Goal: Transaction & Acquisition: Book appointment/travel/reservation

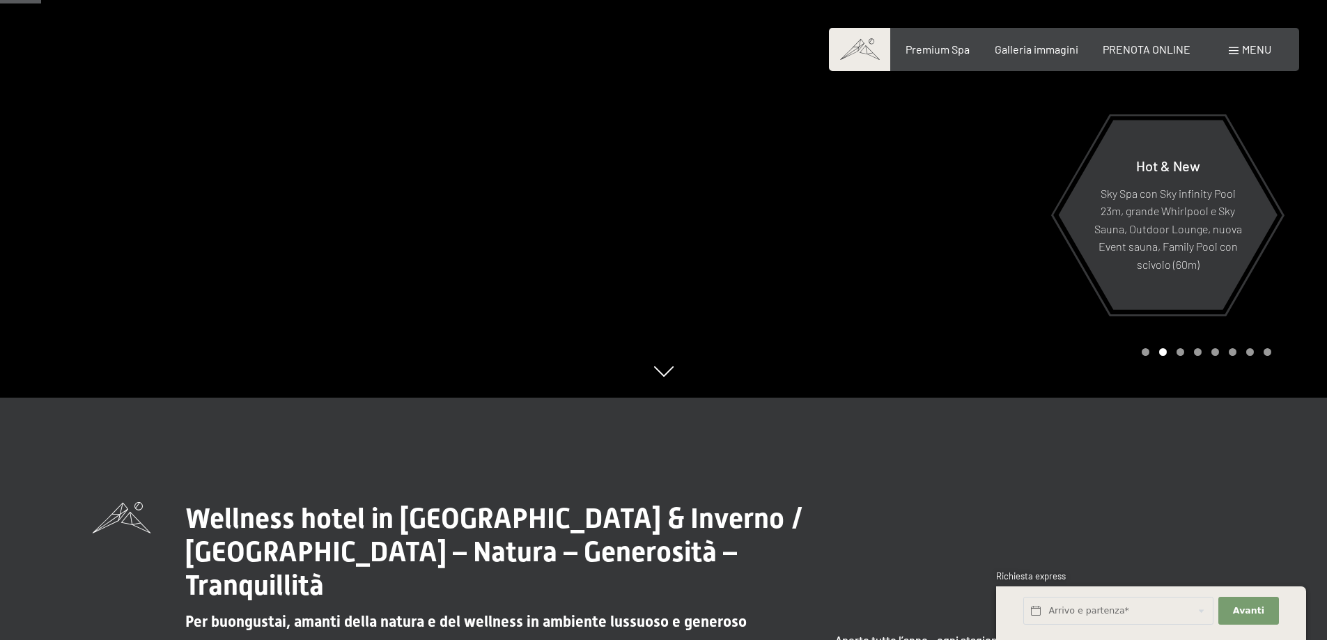
scroll to position [209, 0]
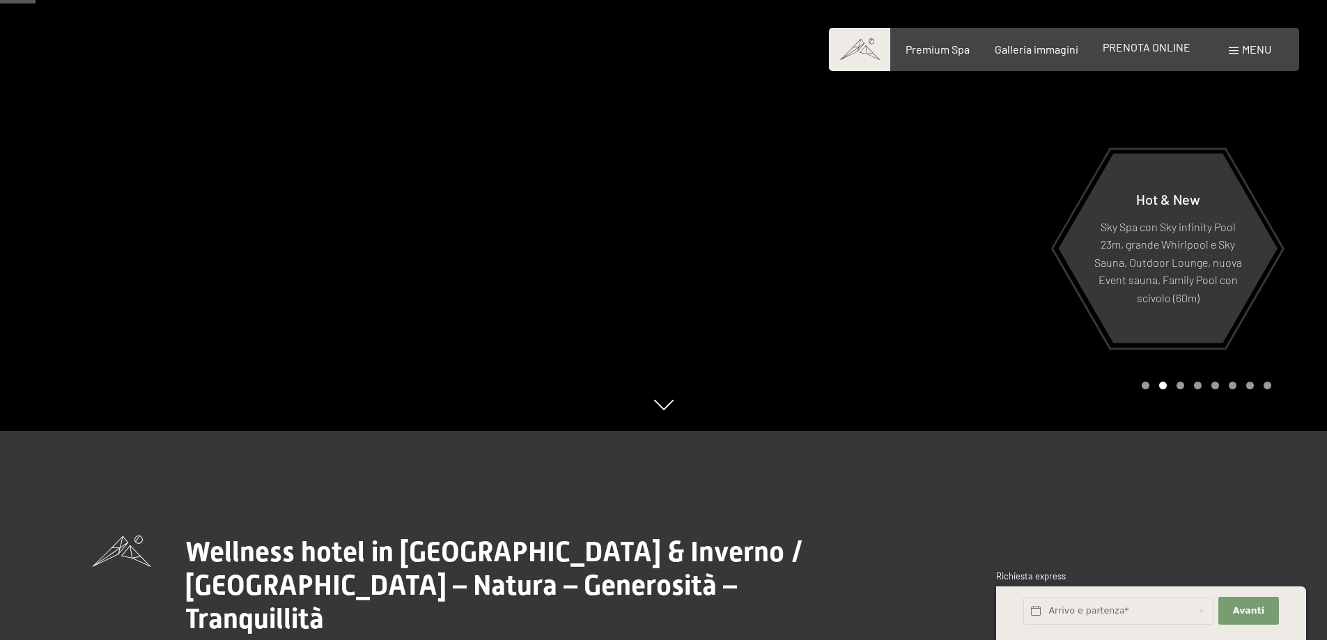
click at [1145, 51] on span "PRENOTA ONLINE" at bounding box center [1146, 46] width 88 height 13
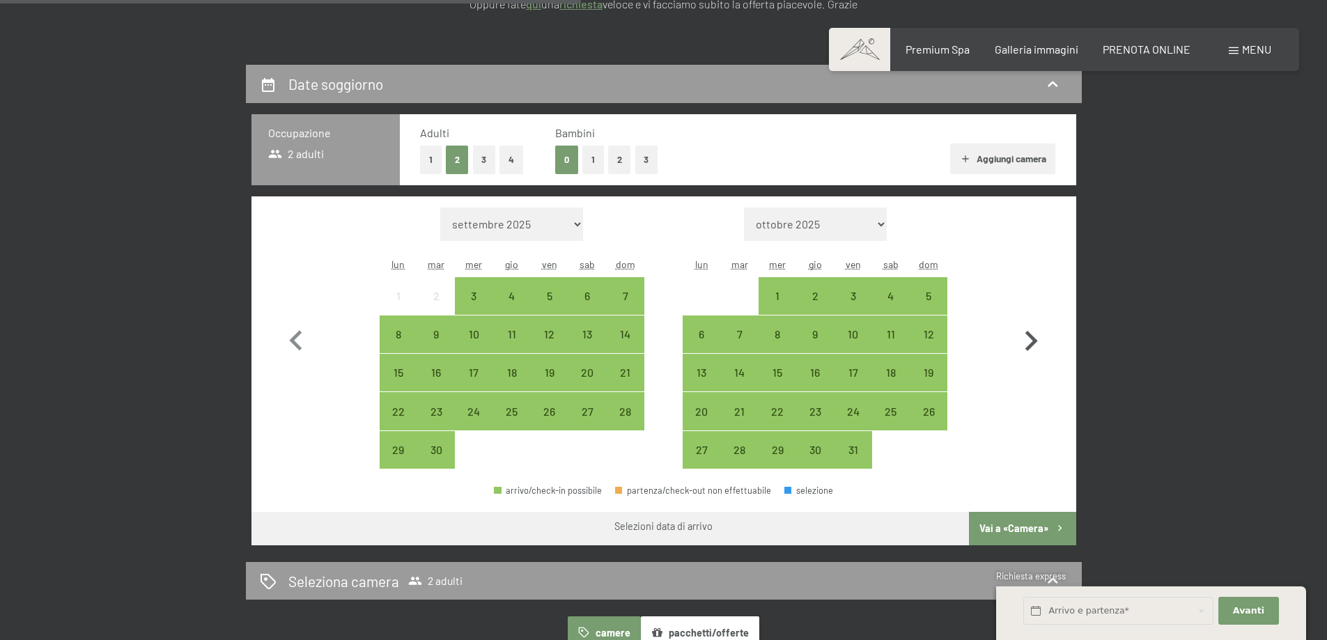
click at [1035, 344] on icon "button" at bounding box center [1030, 341] width 40 height 40
select select "2025-10-01"
select select "2025-11-01"
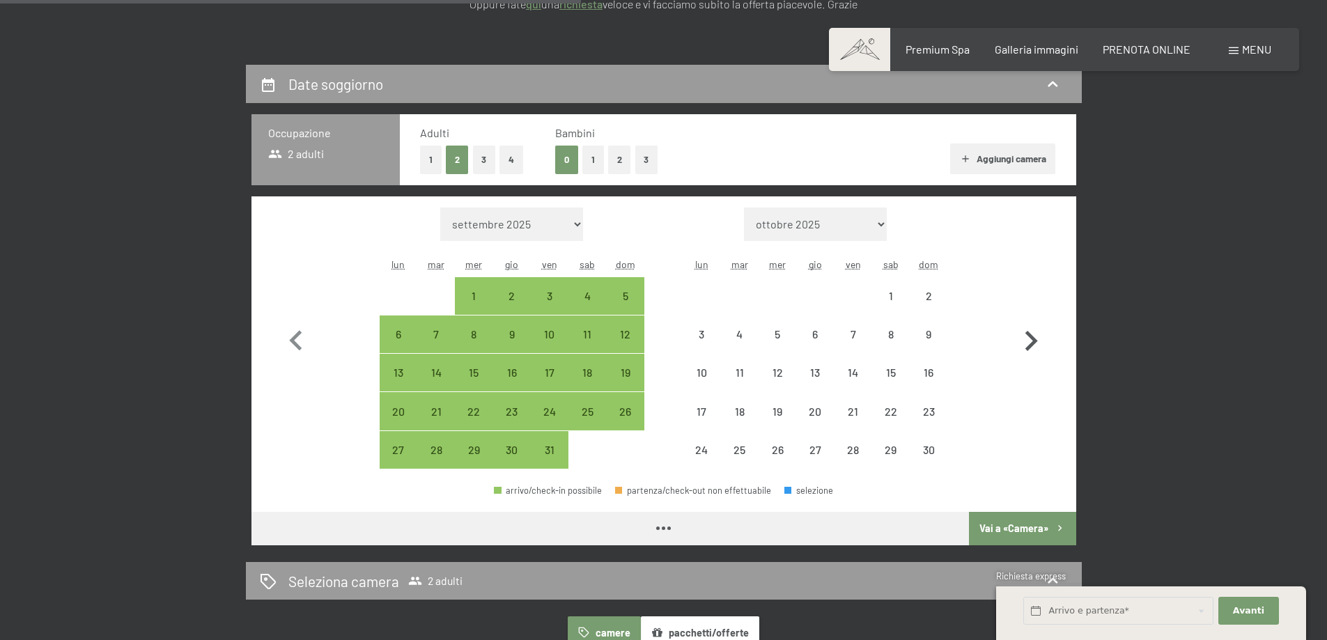
click at [1035, 344] on icon "button" at bounding box center [1030, 341] width 40 height 40
select select "2025-11-01"
select select "2025-12-01"
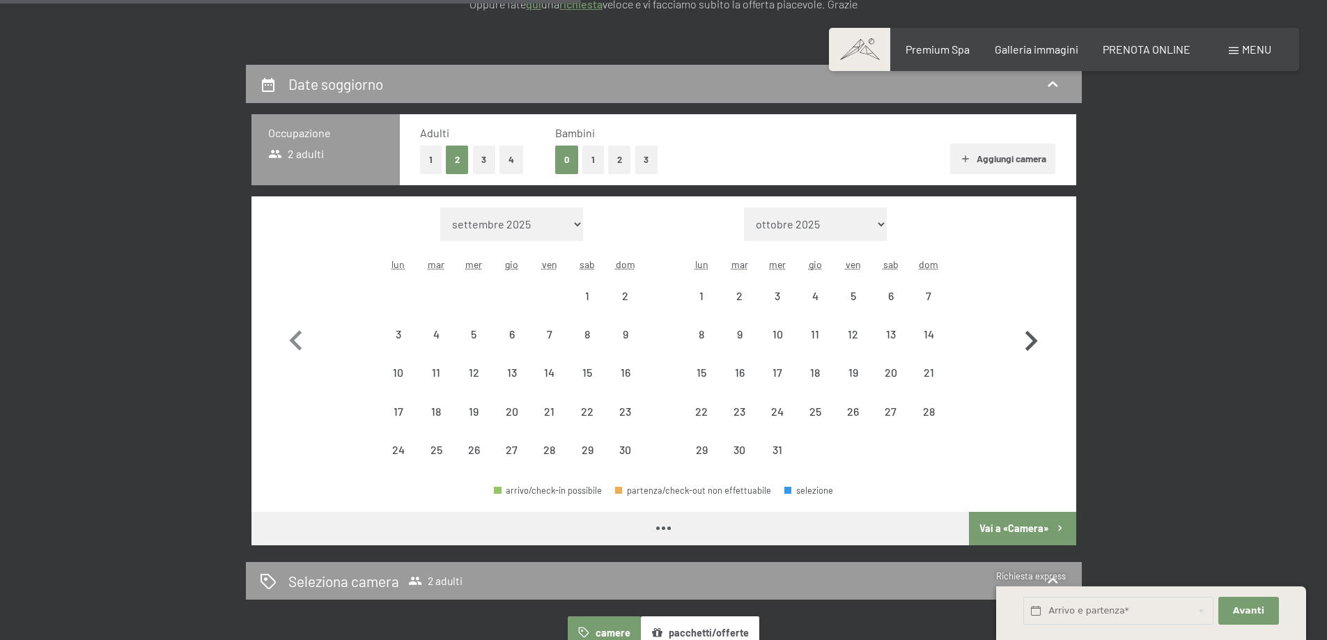
click at [1035, 344] on icon "button" at bounding box center [1030, 341] width 40 height 40
select select "2025-12-01"
select select "2026-01-01"
click at [1035, 344] on icon "button" at bounding box center [1030, 341] width 40 height 40
select select "2026-01-01"
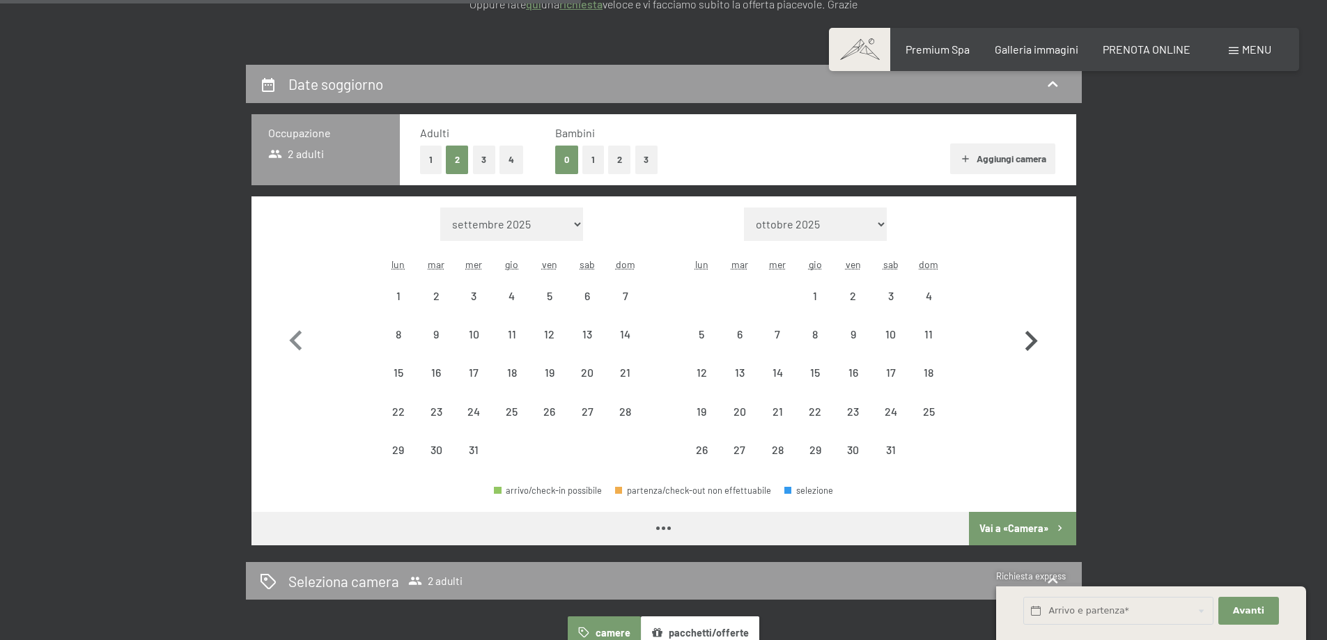
select select "2026-02-01"
select select "2026-01-01"
select select "2026-02-01"
select select "2026-01-01"
select select "2026-02-01"
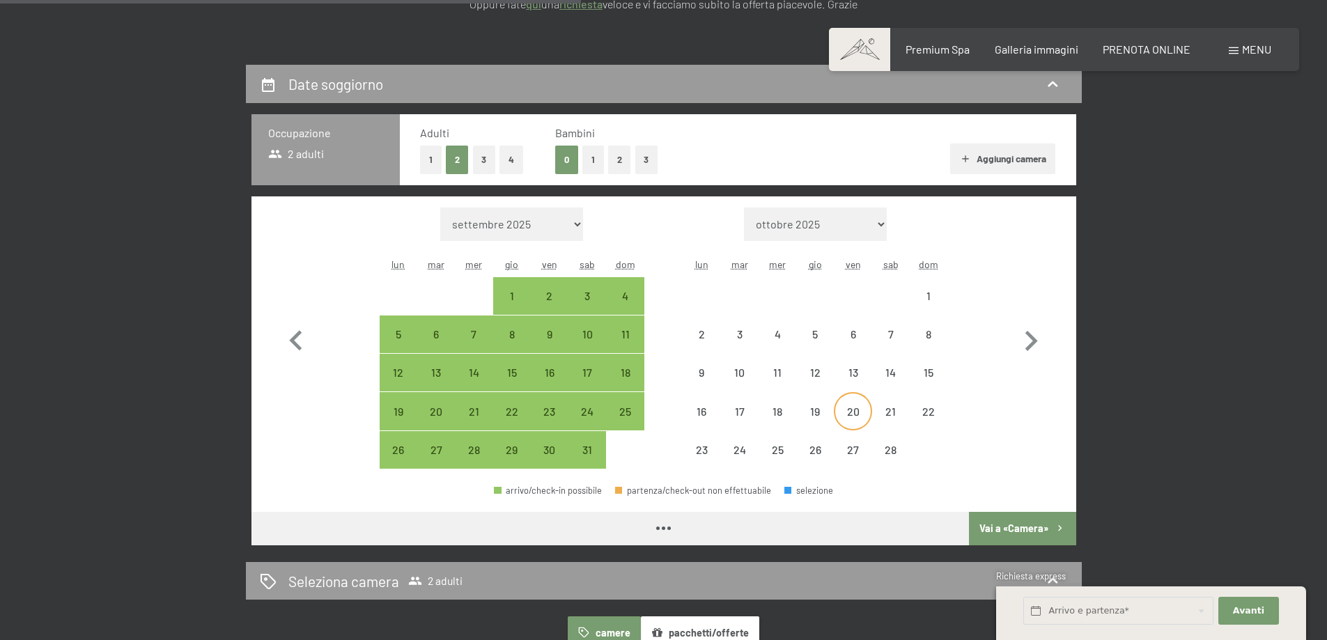
select select "2026-01-01"
select select "2026-02-01"
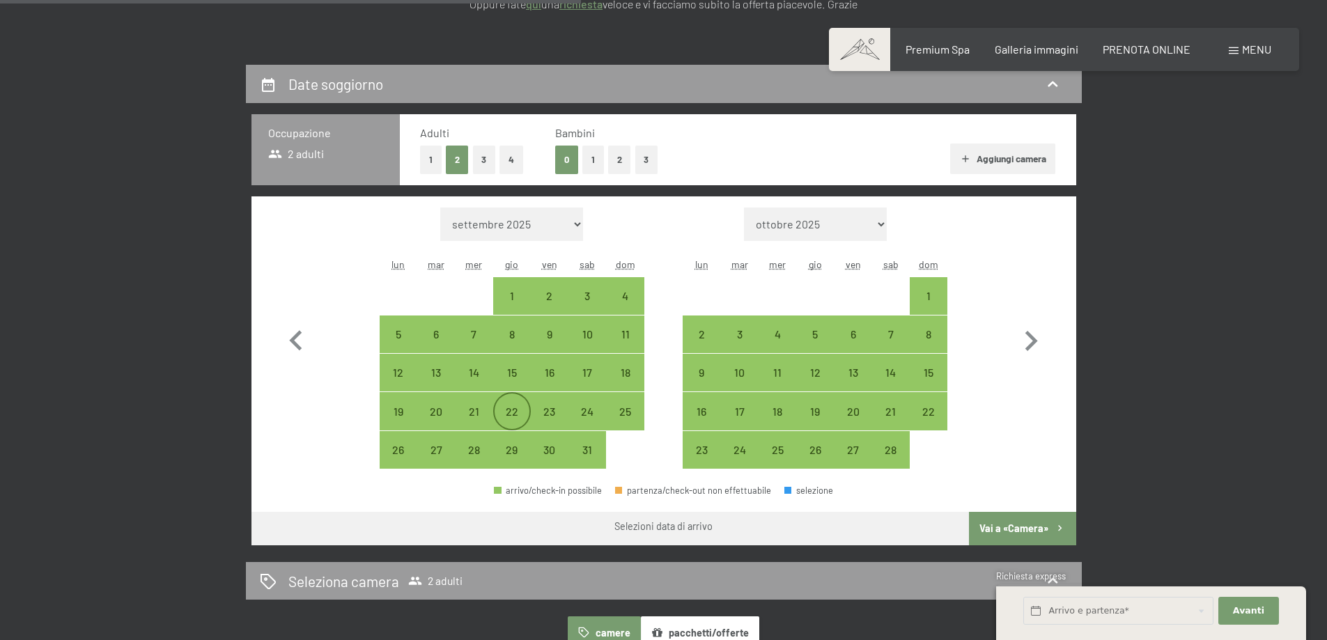
click at [505, 411] on div "22" at bounding box center [511, 423] width 35 height 35
select select "2026-01-01"
select select "2026-02-01"
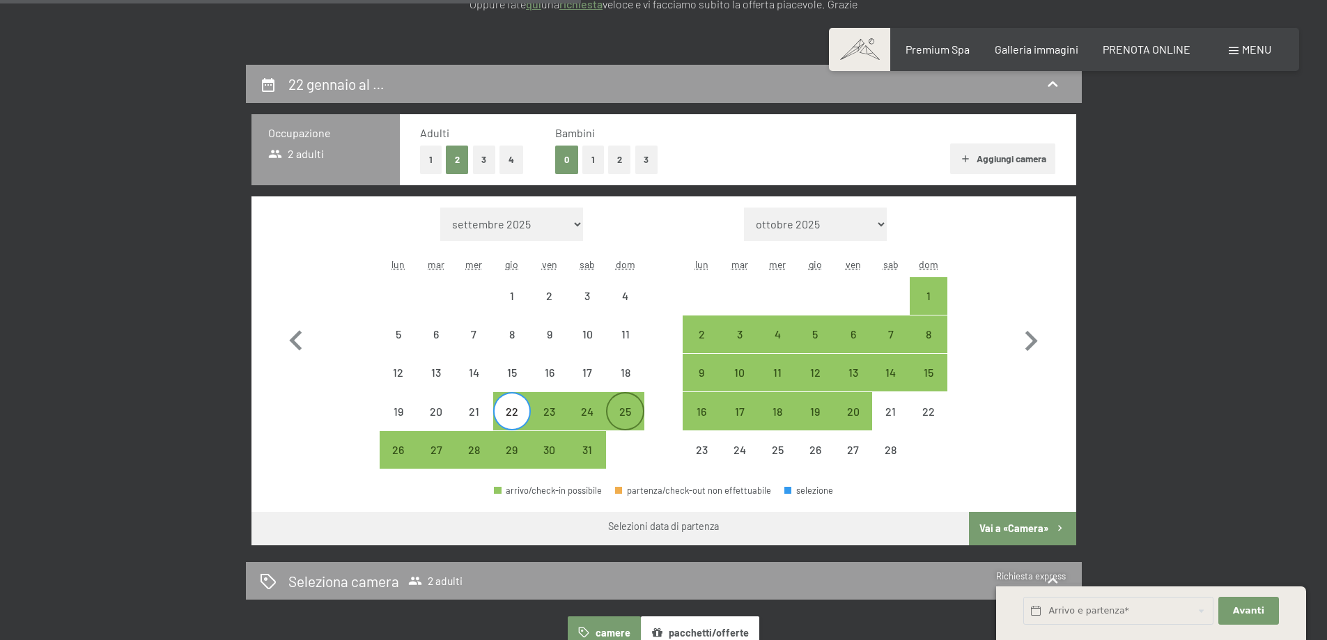
click at [630, 410] on div "25" at bounding box center [624, 423] width 35 height 35
select select "2026-01-01"
select select "2026-02-01"
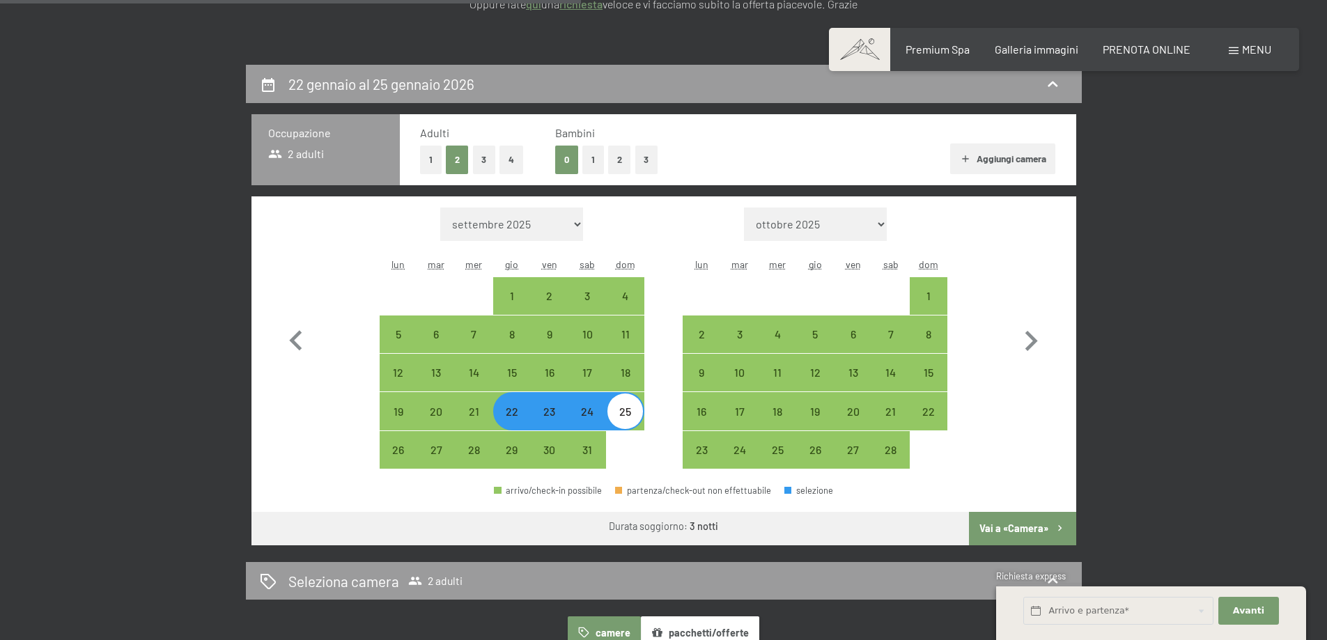
click at [1033, 525] on button "Vai a «Camera»" at bounding box center [1022, 528] width 107 height 33
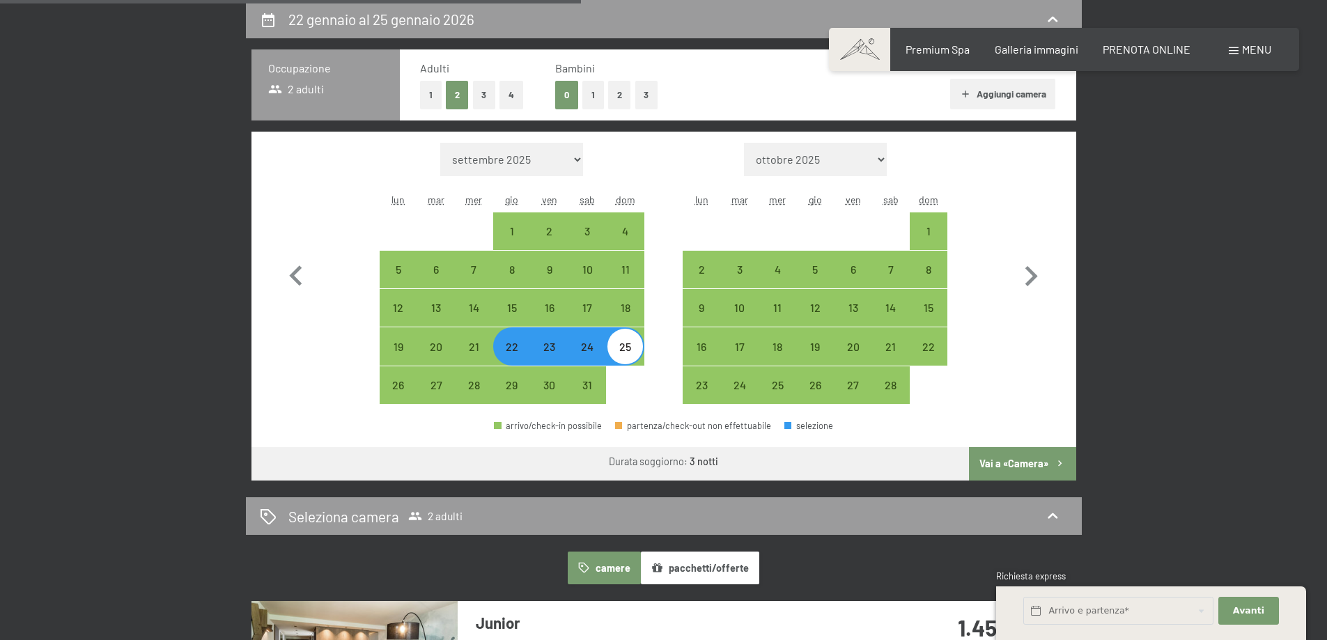
select select "2026-01-01"
select select "2026-02-01"
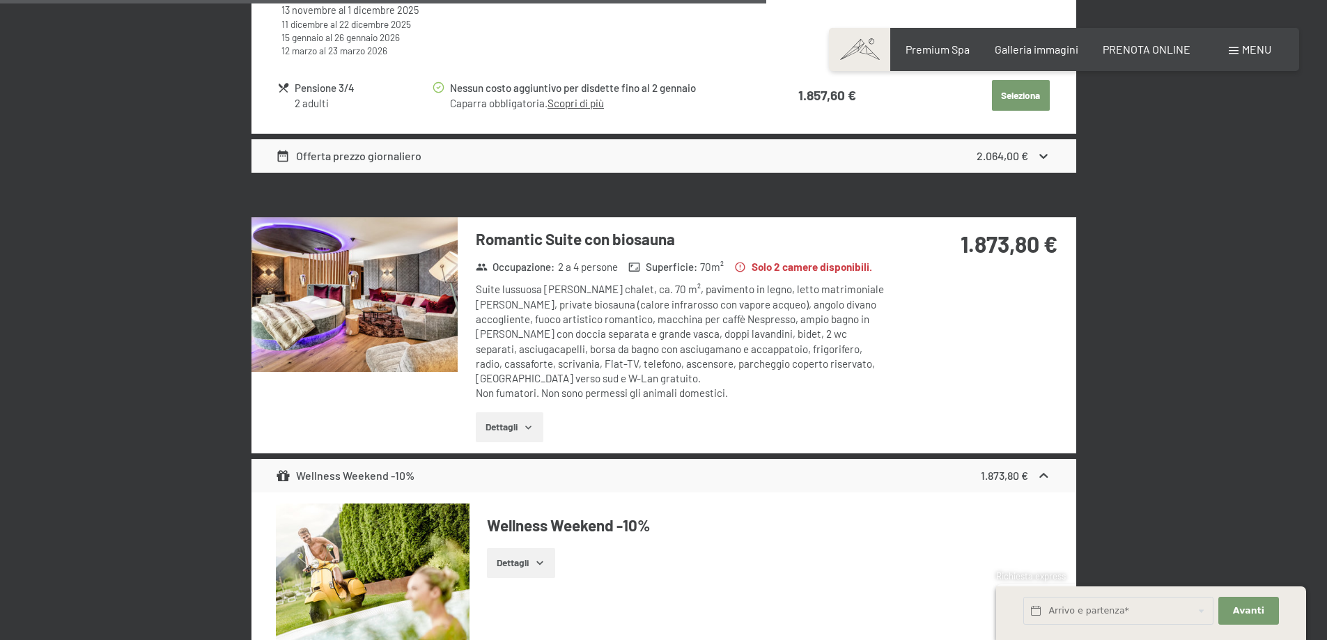
scroll to position [3616, 0]
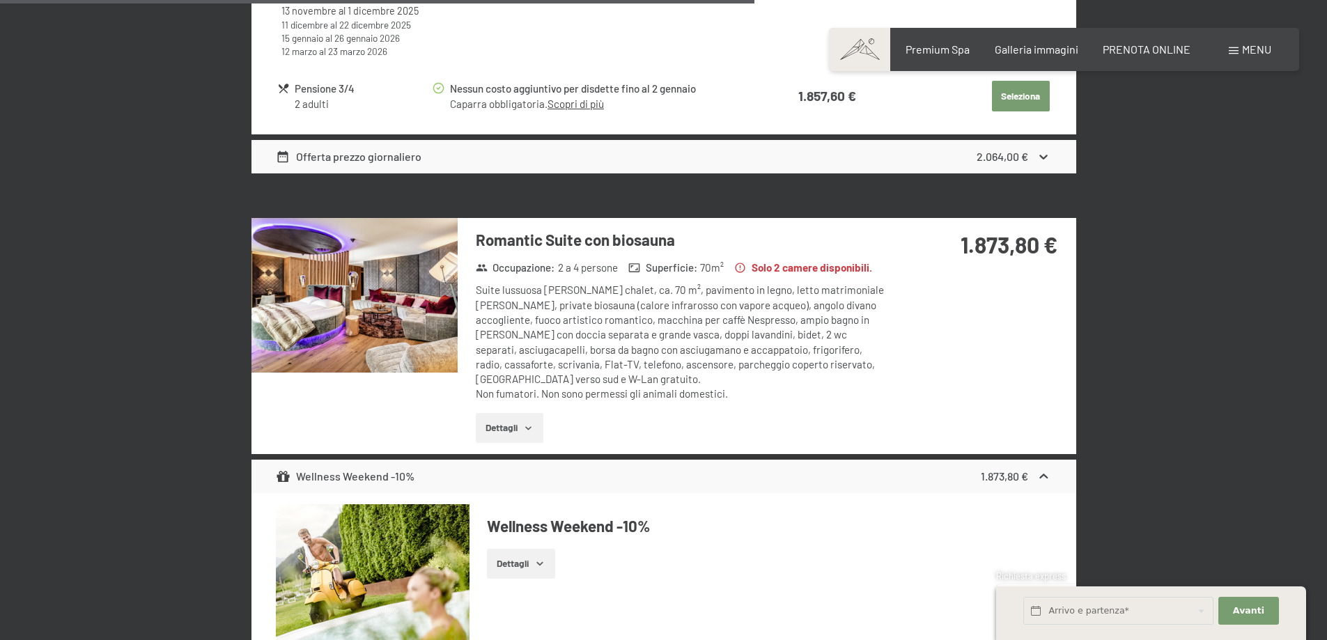
click at [526, 413] on button "Dettagli" at bounding box center [510, 428] width 68 height 31
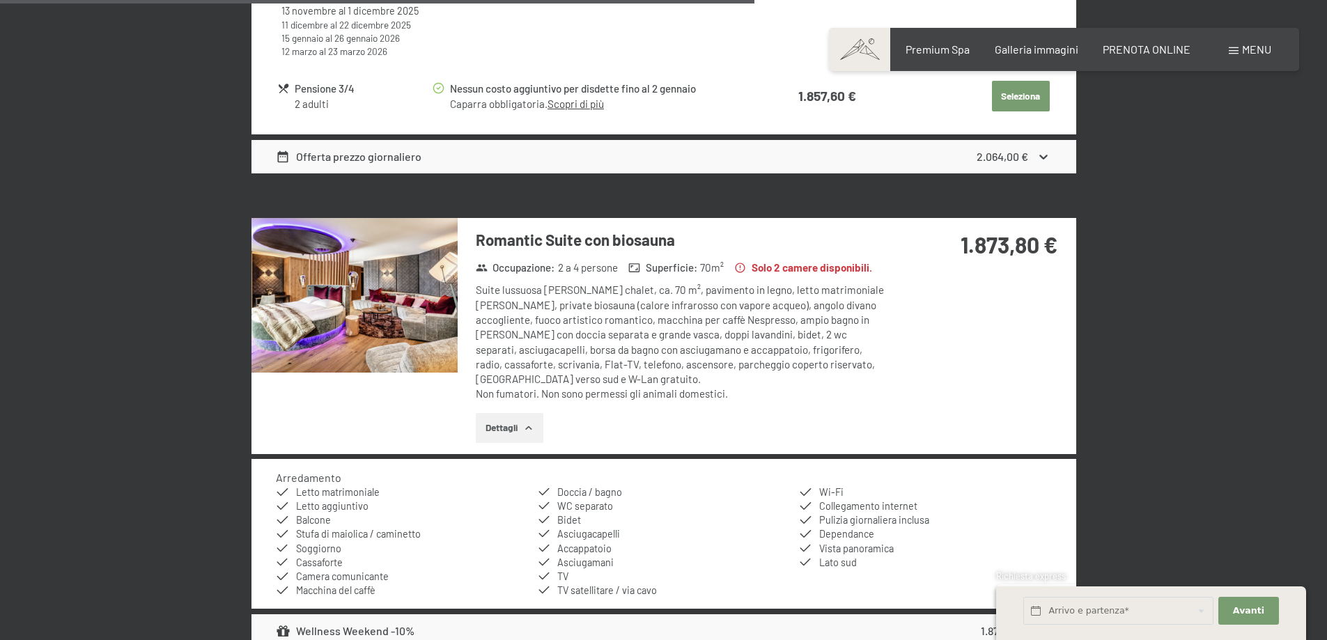
click at [345, 297] on img at bounding box center [354, 295] width 206 height 155
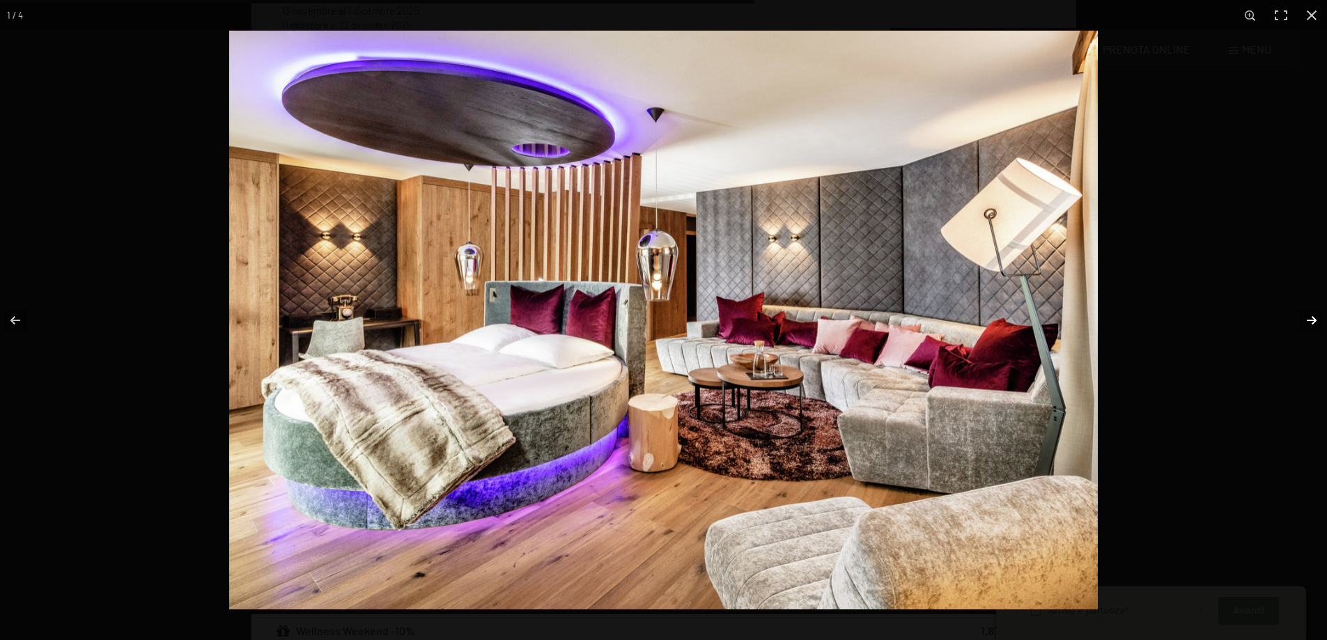
click at [1317, 320] on button "button" at bounding box center [1302, 321] width 49 height 70
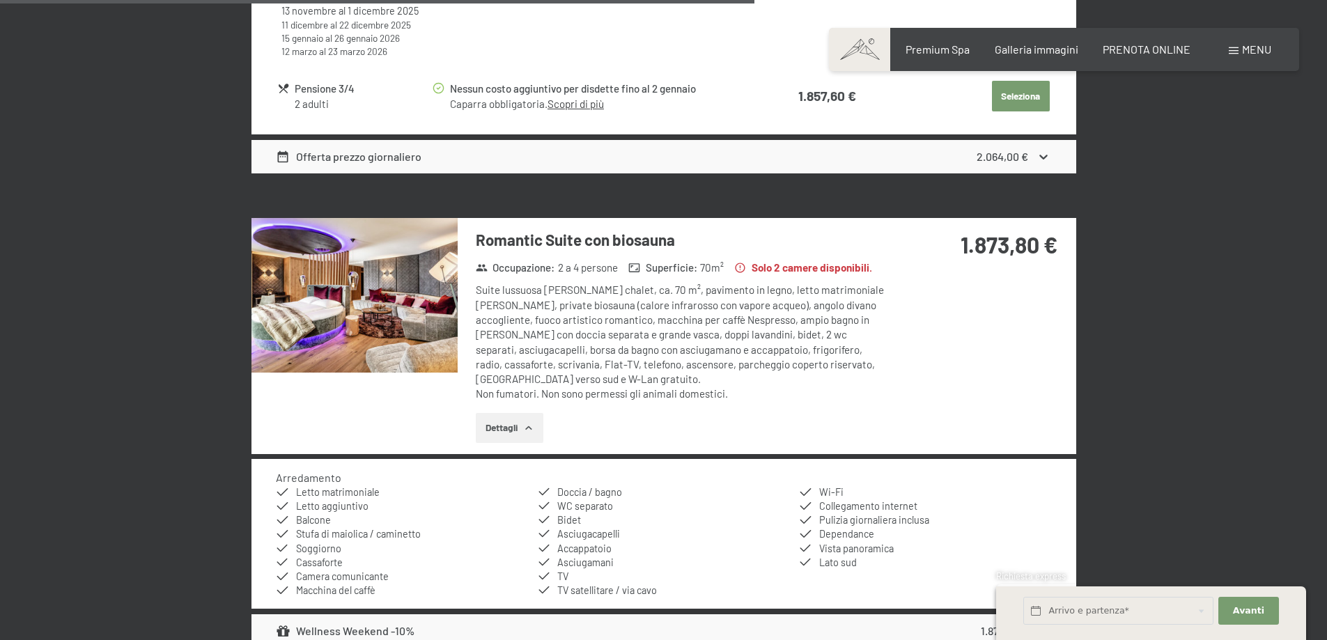
click at [0, 0] on button "button" at bounding box center [0, 0] width 0 height 0
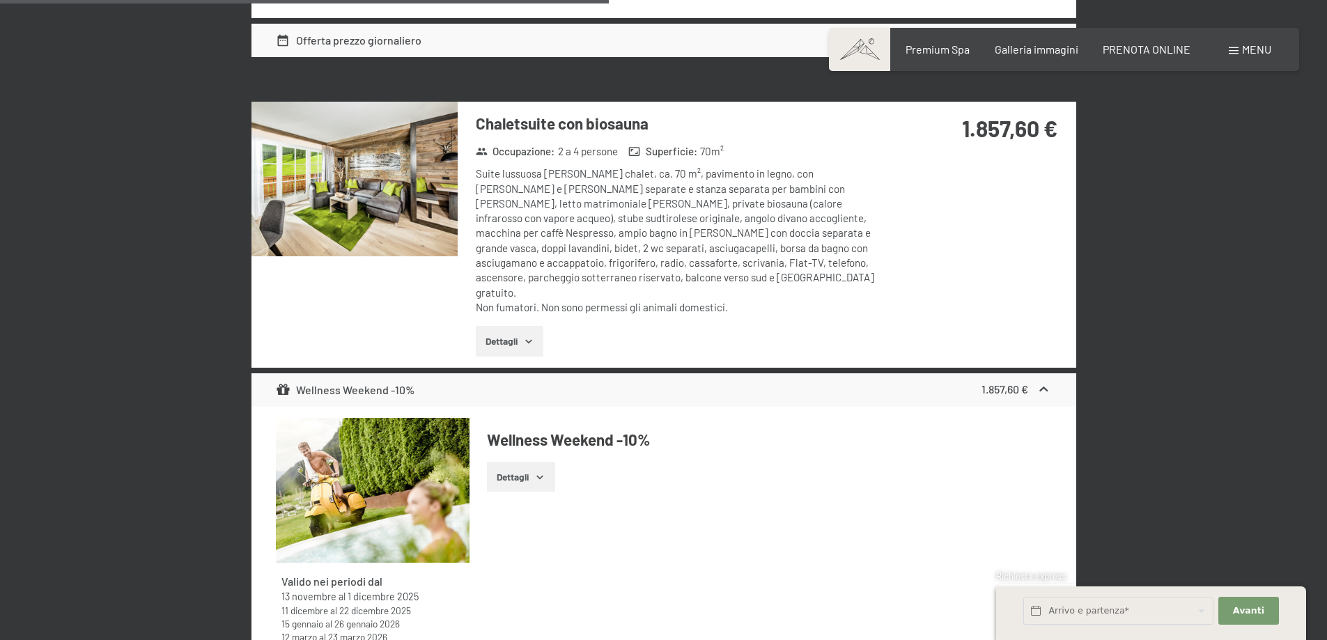
scroll to position [2990, 0]
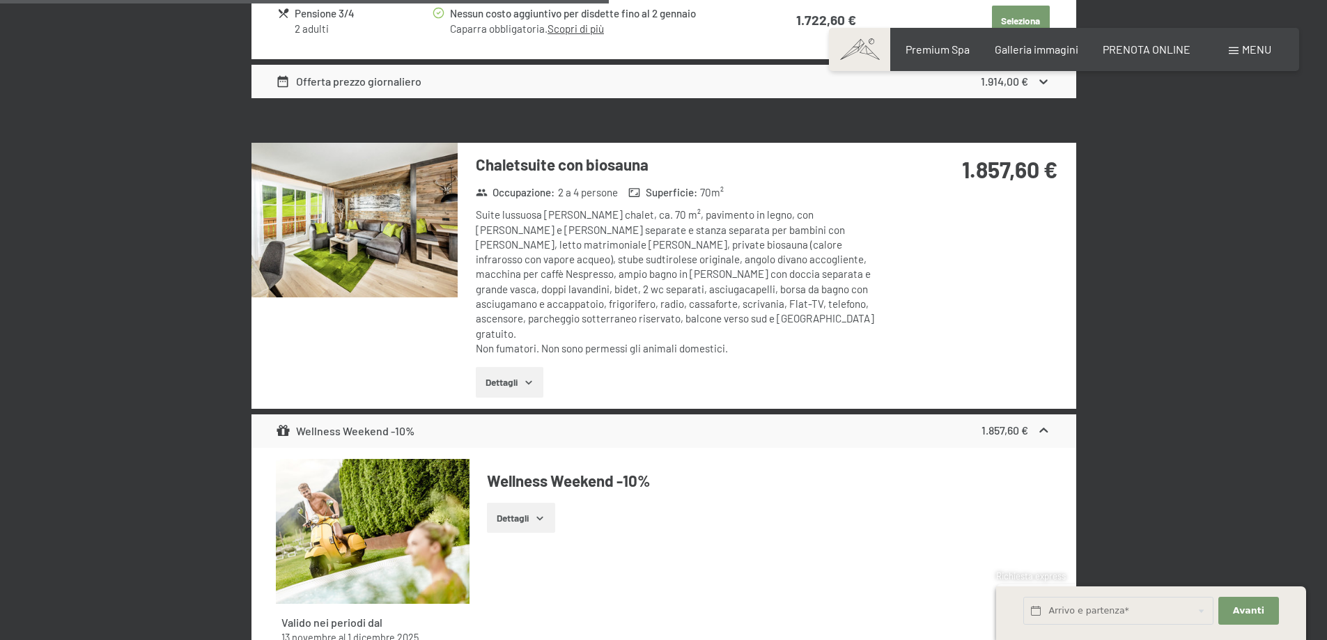
click at [380, 219] on img at bounding box center [354, 220] width 206 height 155
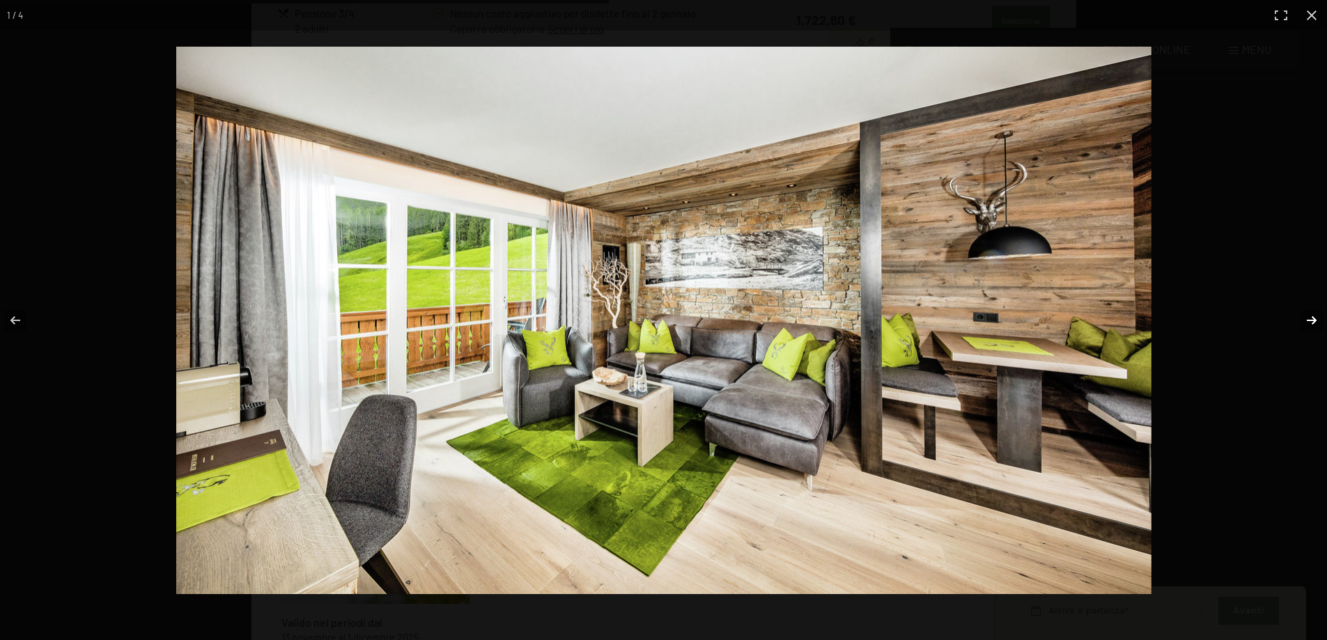
click at [1306, 320] on button "button" at bounding box center [1302, 321] width 49 height 70
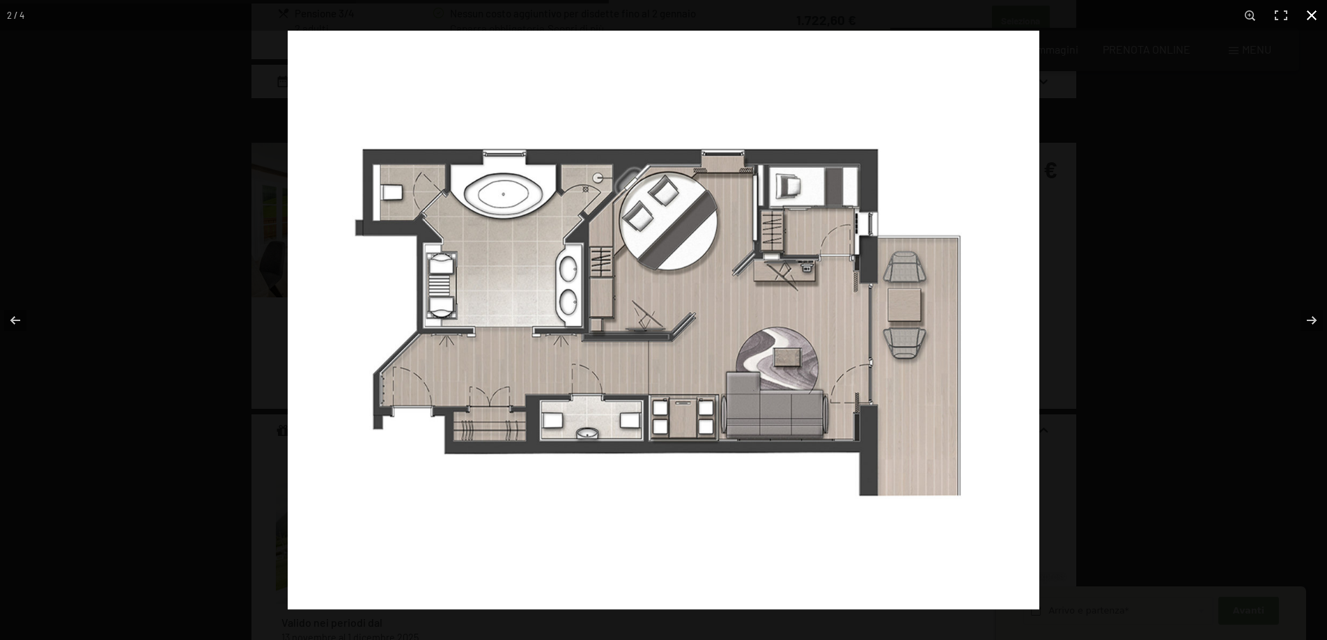
click at [1315, 16] on button "button" at bounding box center [1311, 15] width 31 height 31
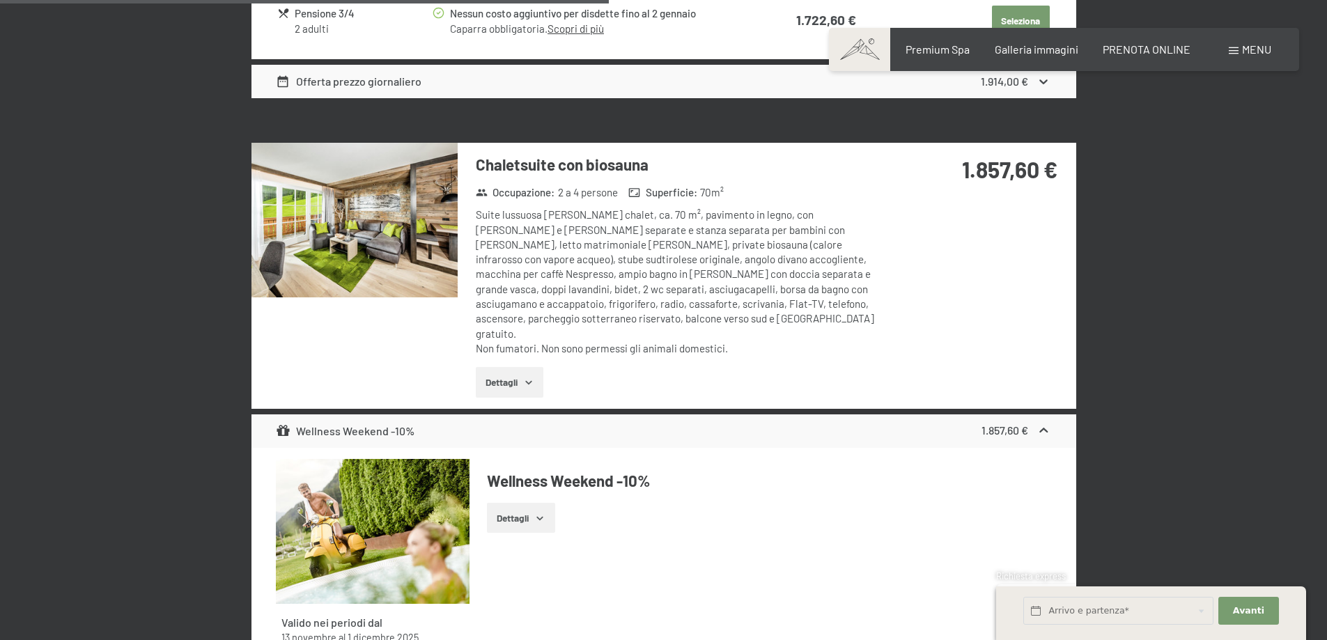
click at [333, 237] on img at bounding box center [354, 220] width 206 height 155
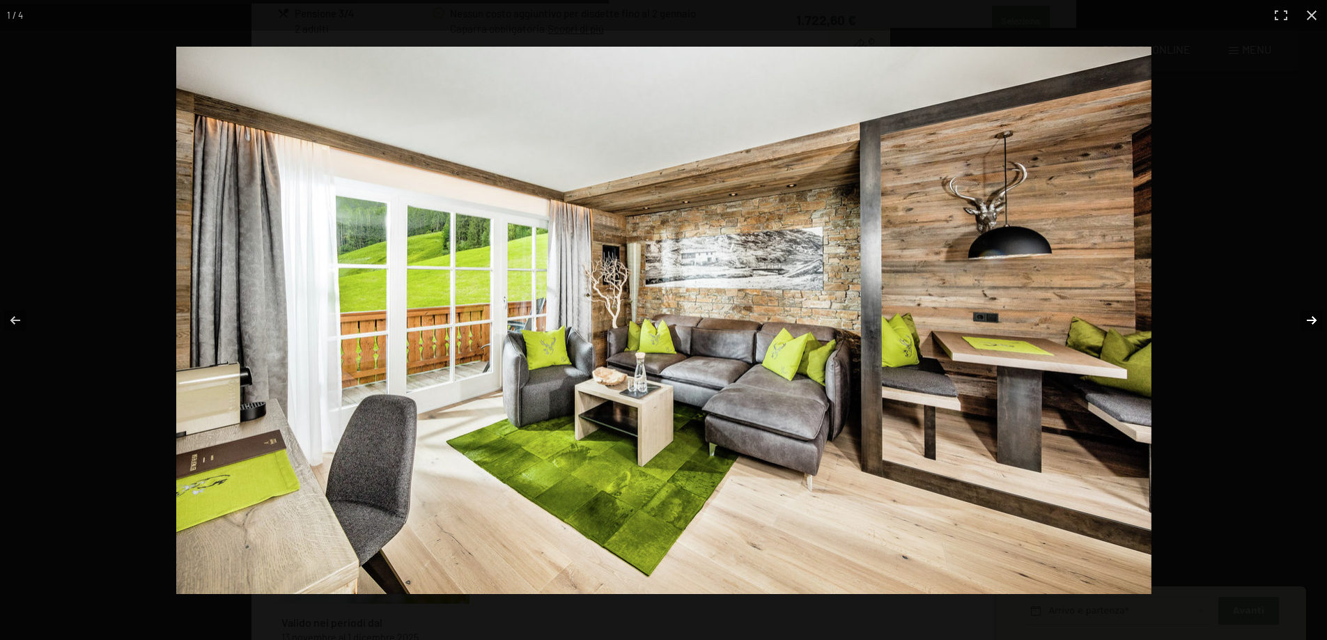
click at [1313, 321] on button "button" at bounding box center [1302, 321] width 49 height 70
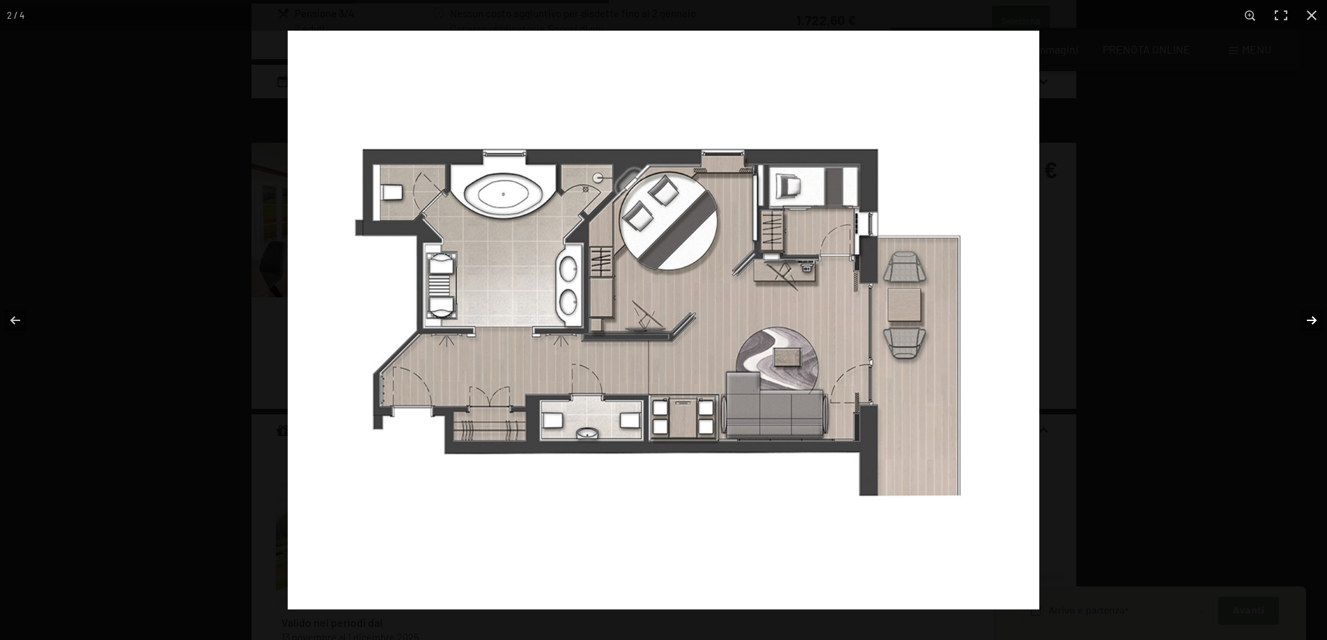
click at [1313, 321] on button "button" at bounding box center [1302, 321] width 49 height 70
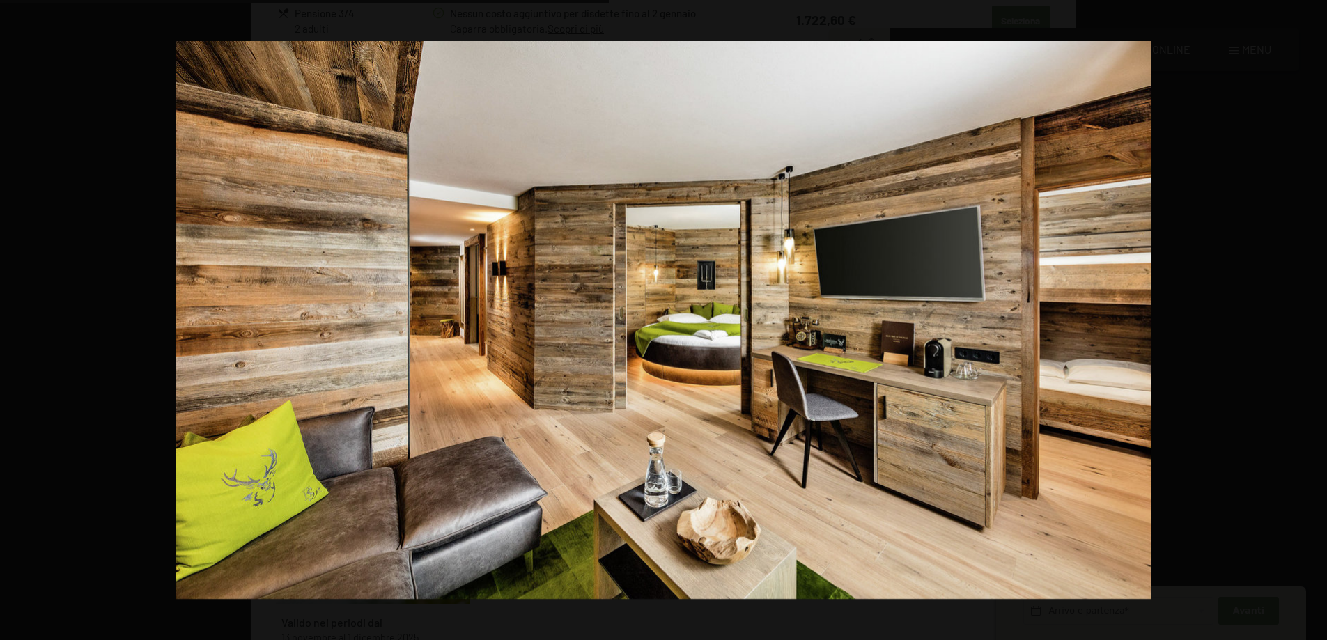
click at [1313, 321] on button "button" at bounding box center [1302, 321] width 49 height 70
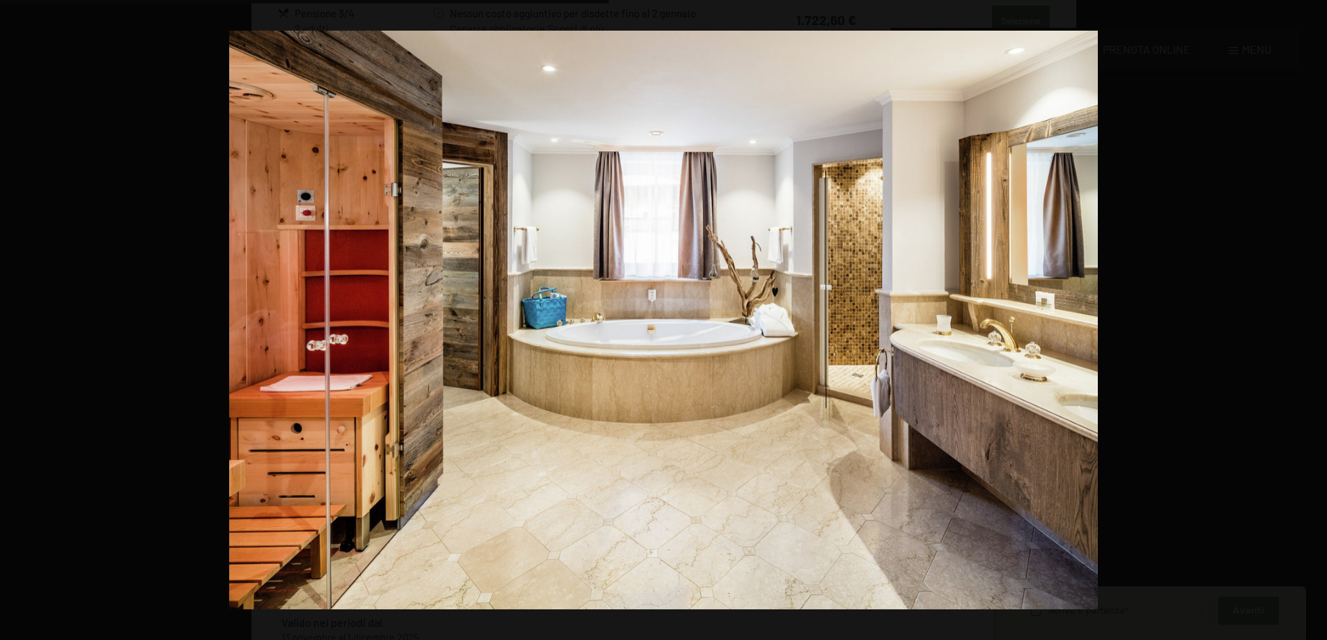
click at [1313, 321] on button "button" at bounding box center [1302, 321] width 49 height 70
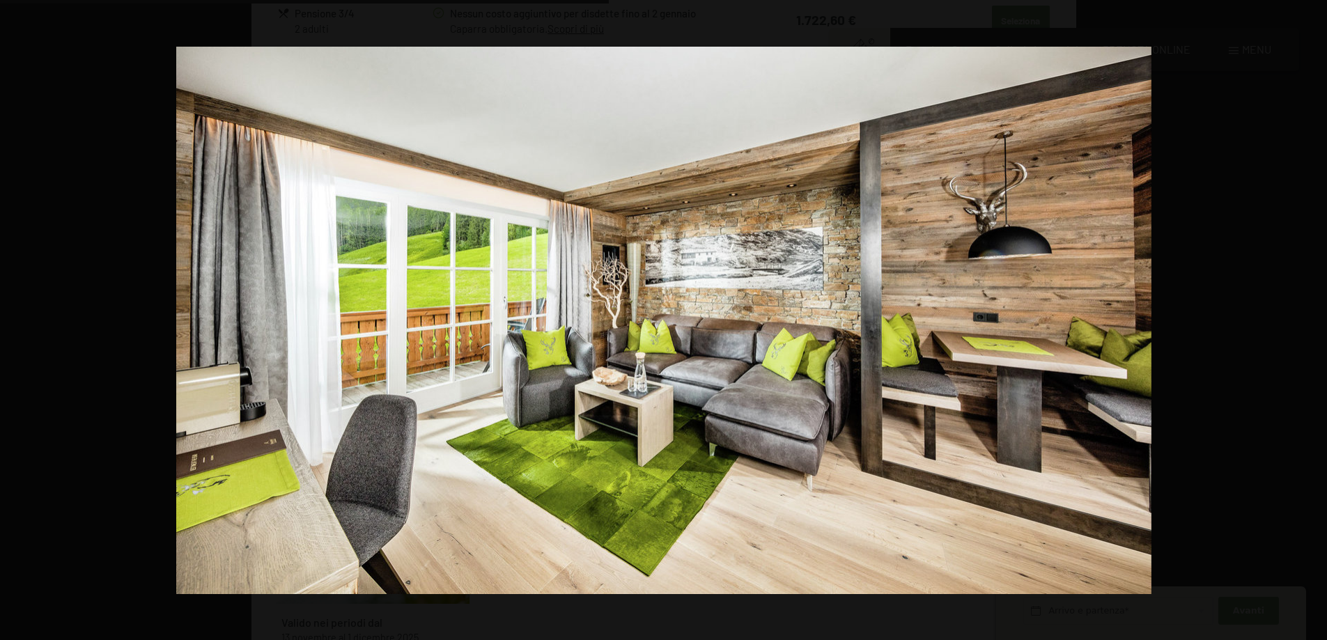
click at [1313, 321] on button "button" at bounding box center [1302, 321] width 49 height 70
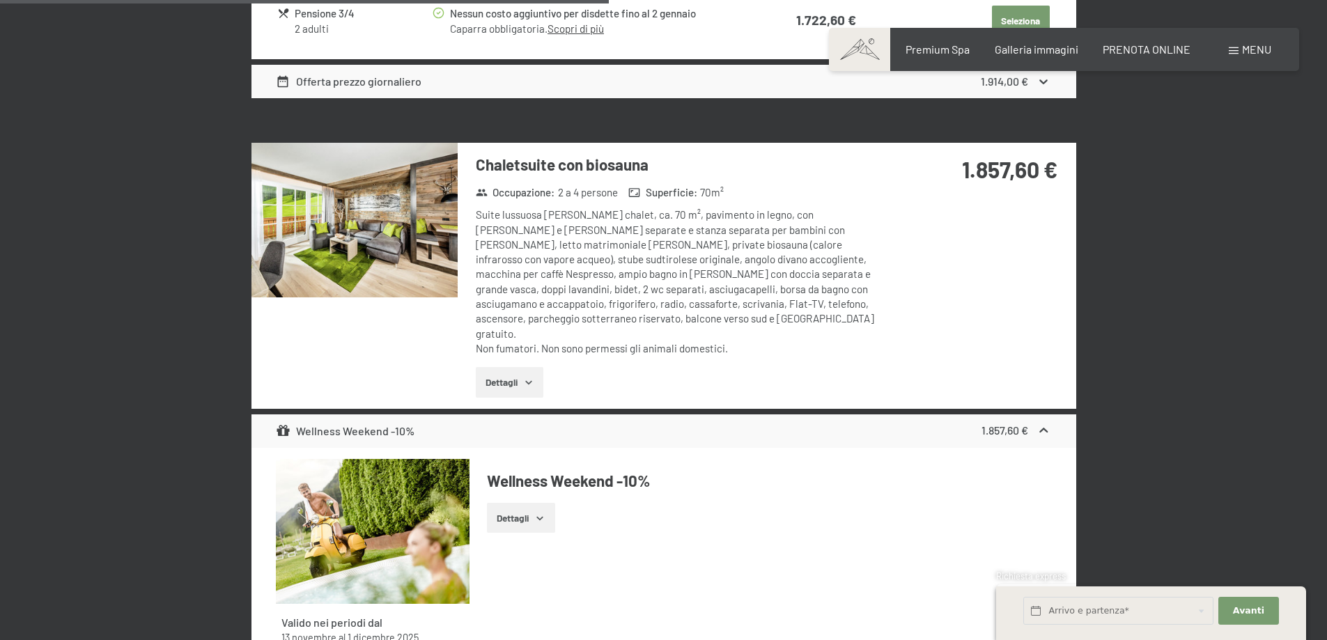
click at [0, 0] on button "button" at bounding box center [0, 0] width 0 height 0
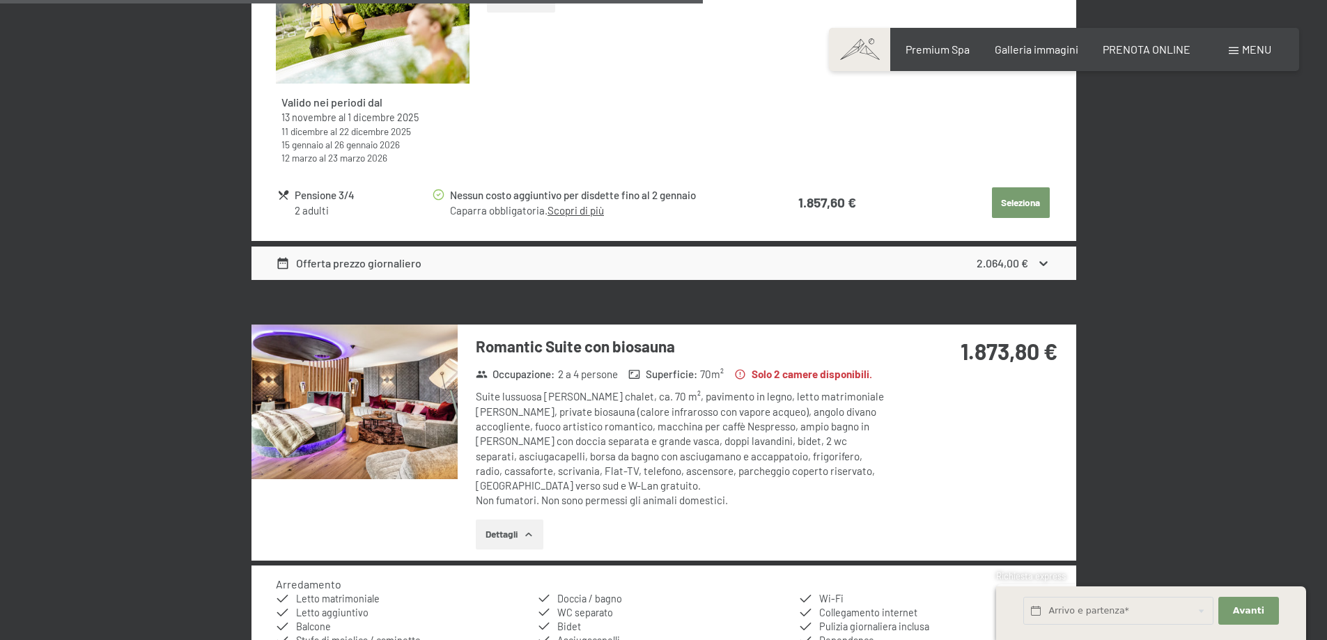
scroll to position [3547, 0]
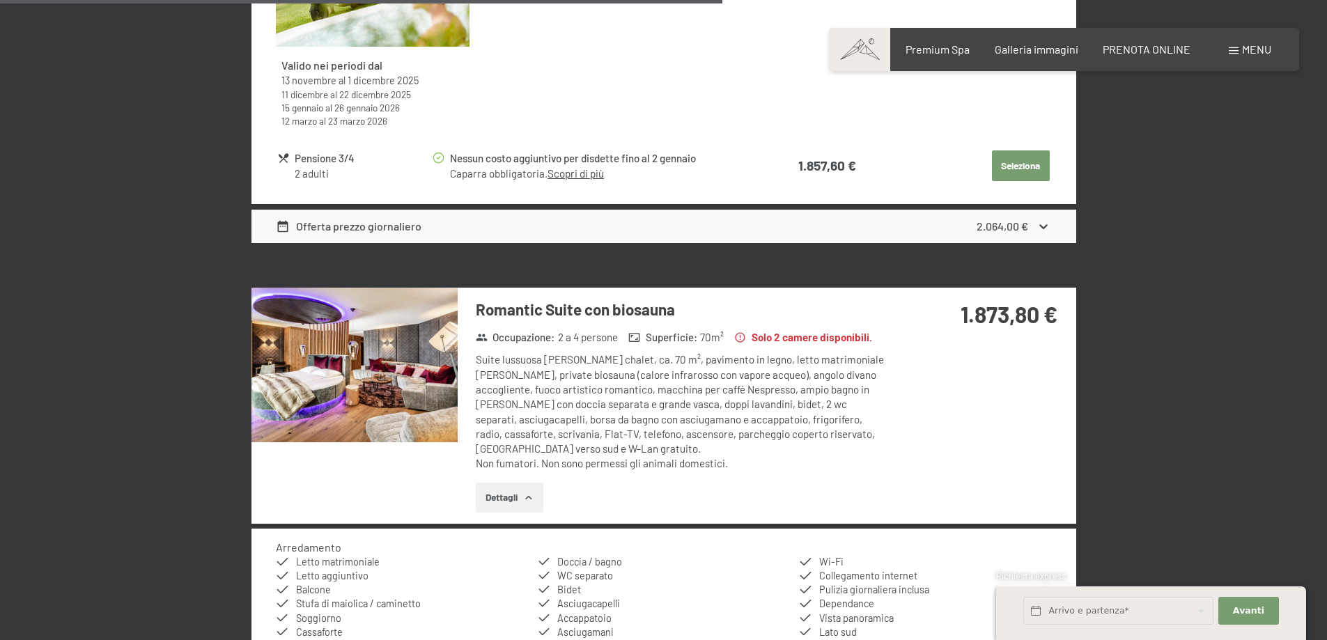
click at [380, 317] on img at bounding box center [354, 365] width 206 height 155
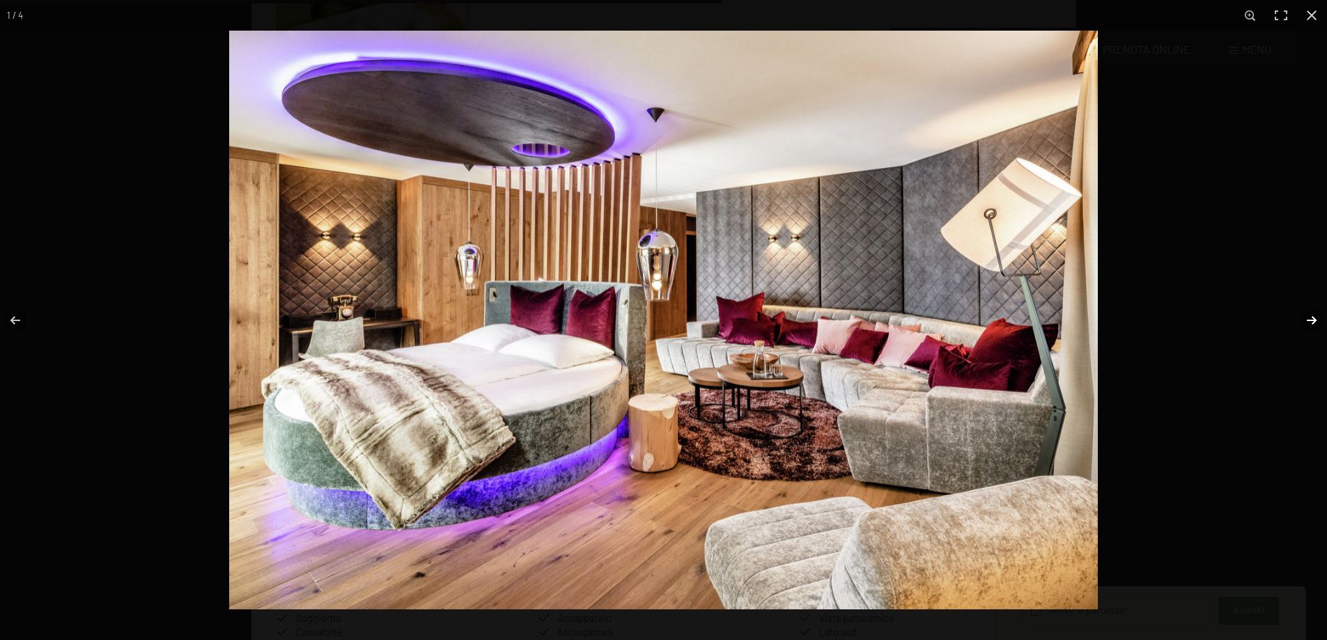
click at [1311, 317] on button "button" at bounding box center [1302, 321] width 49 height 70
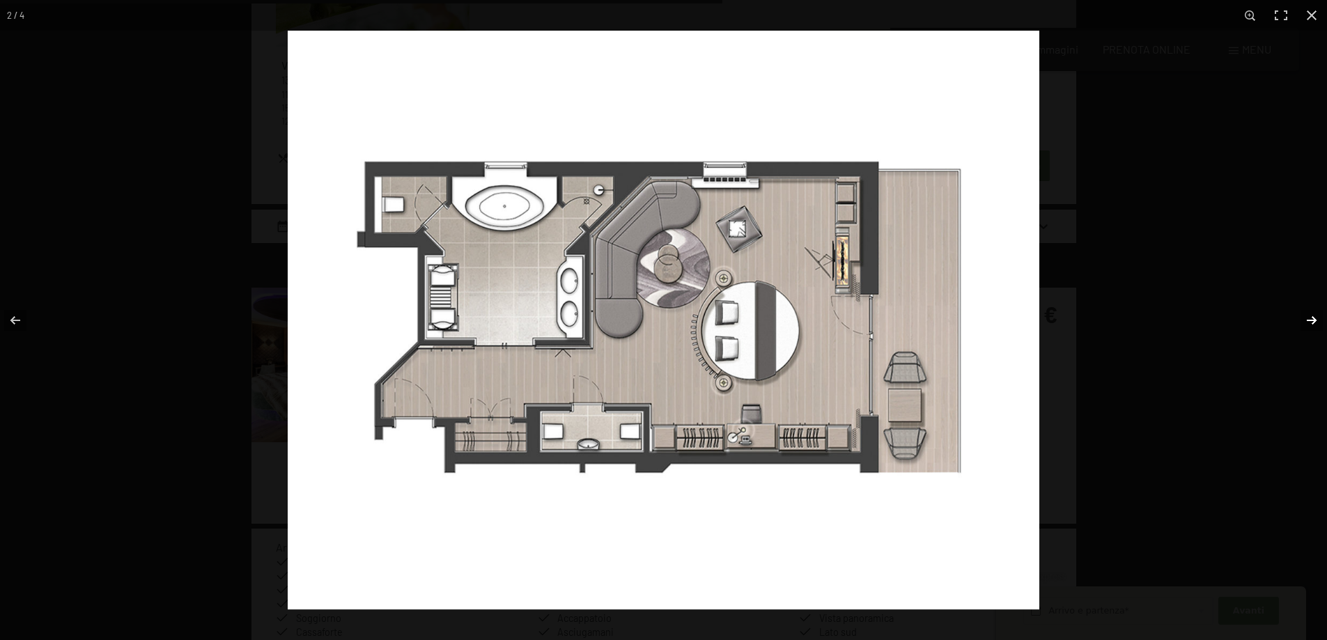
click at [1311, 317] on button "button" at bounding box center [1302, 321] width 49 height 70
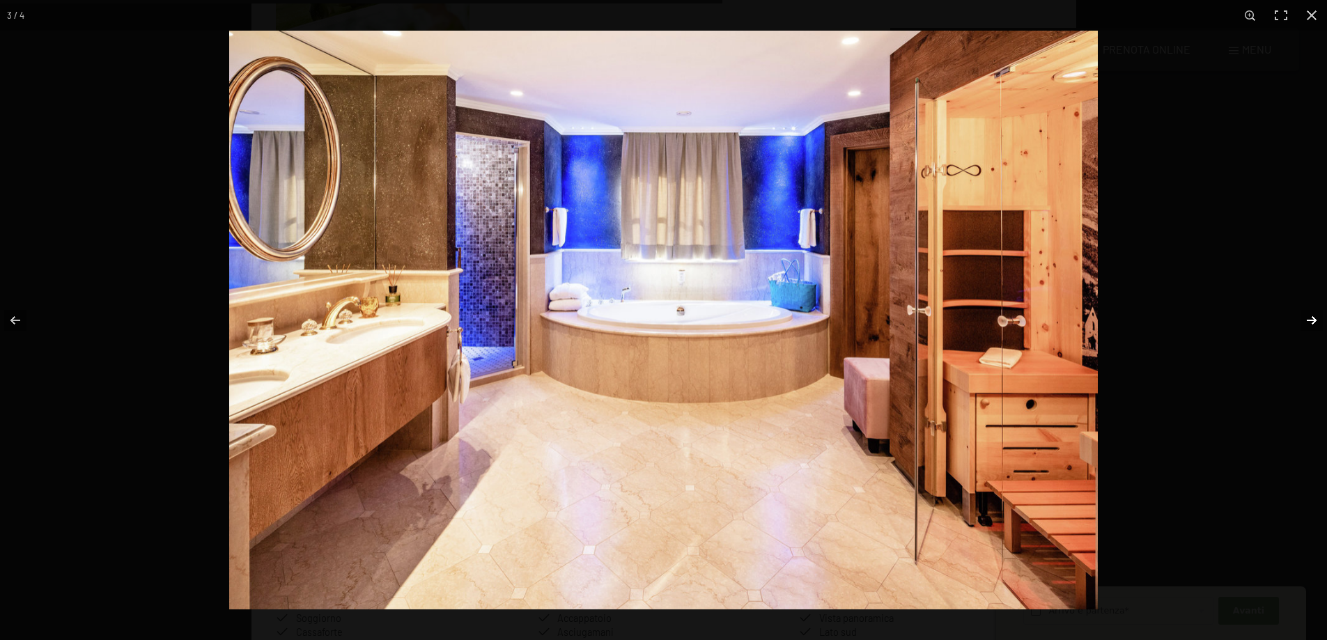
click at [1311, 317] on button "button" at bounding box center [1302, 321] width 49 height 70
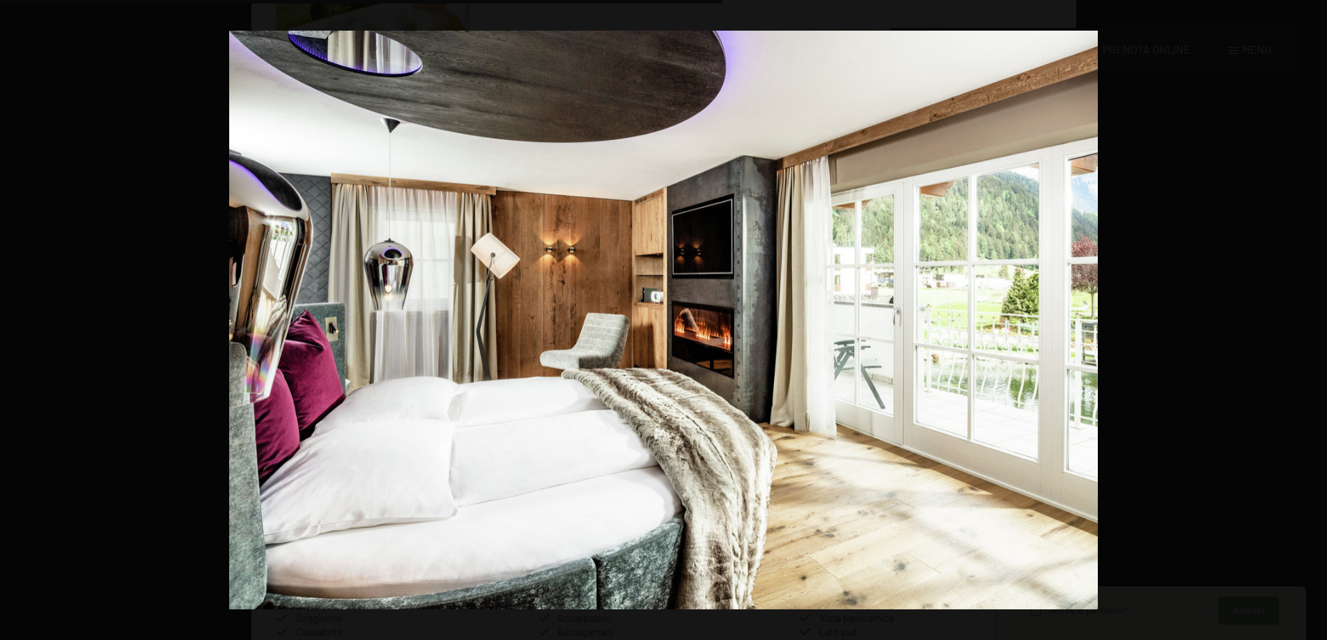
click at [1311, 317] on button "button" at bounding box center [1302, 321] width 49 height 70
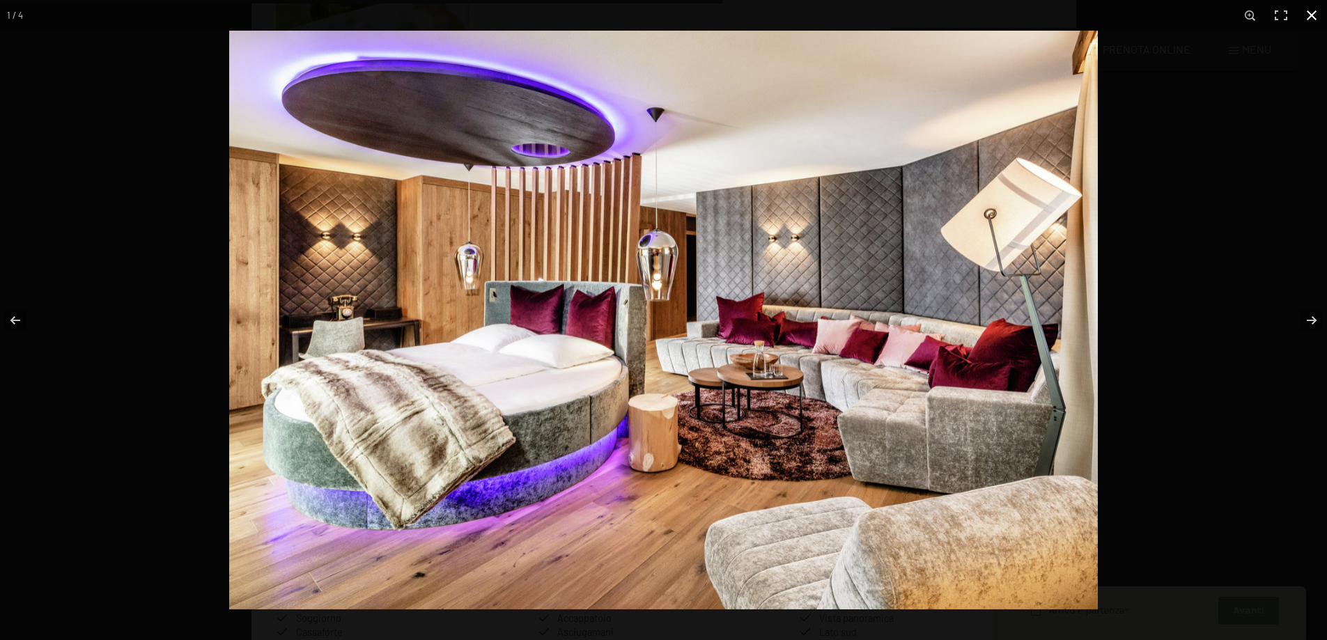
click at [1315, 17] on button "button" at bounding box center [1311, 15] width 31 height 31
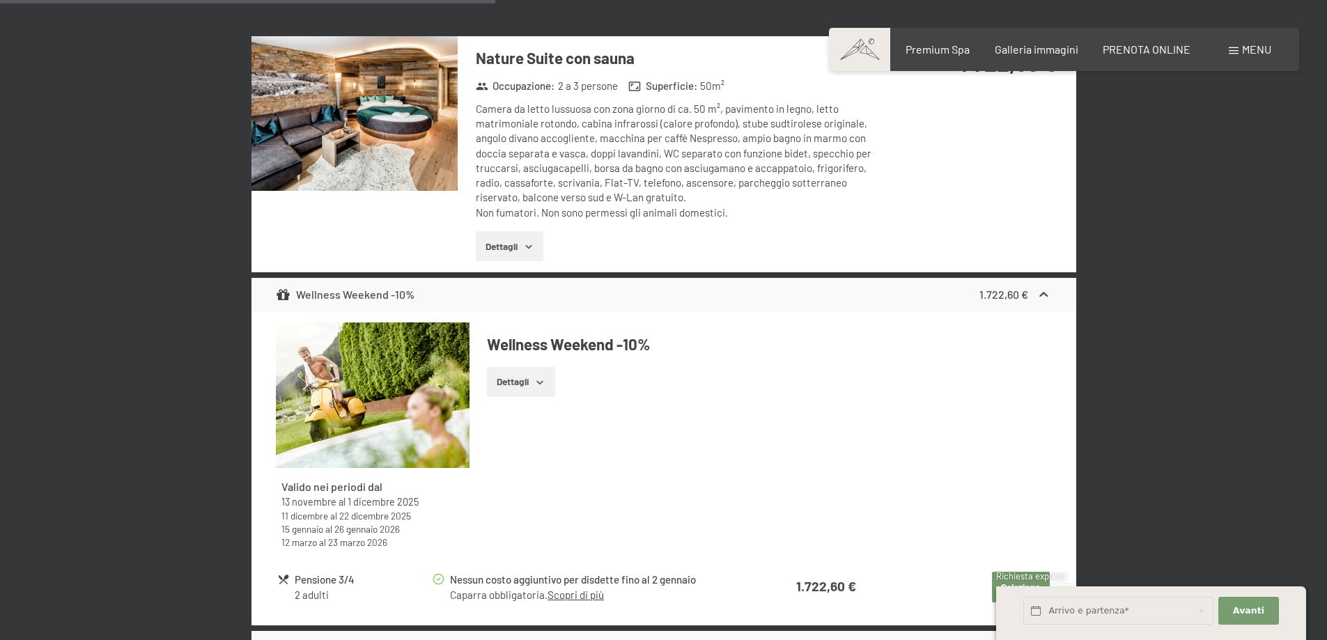
scroll to position [2293, 0]
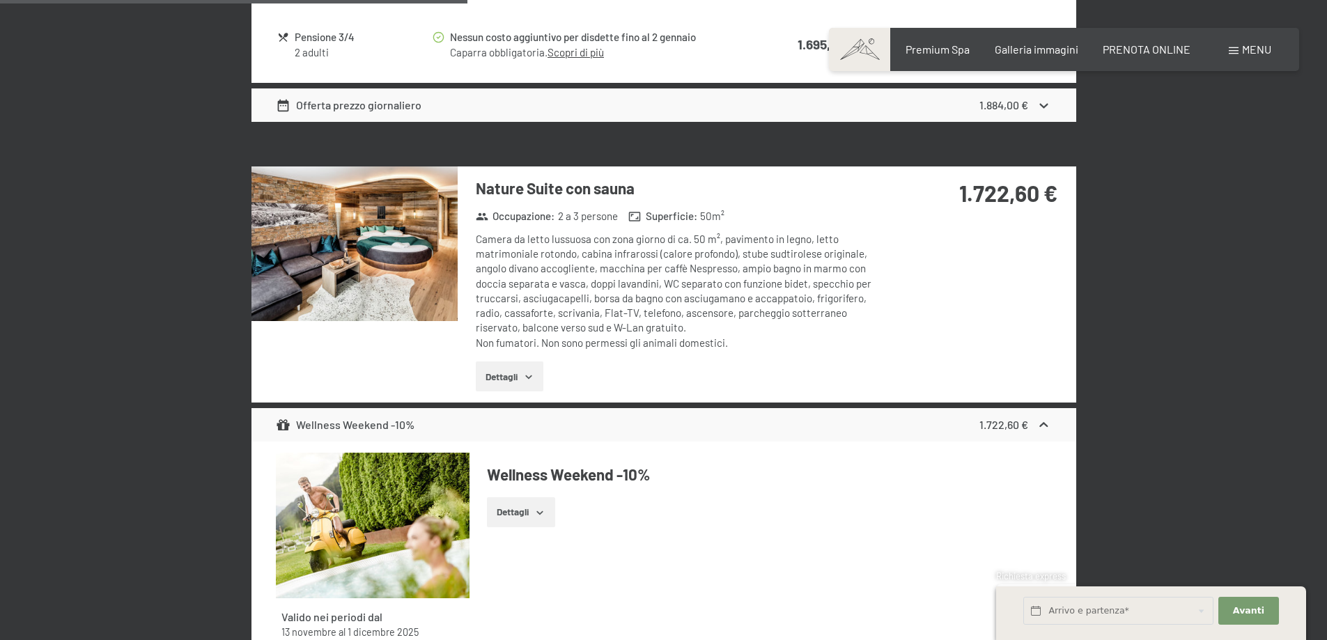
click at [350, 236] on img at bounding box center [354, 243] width 206 height 155
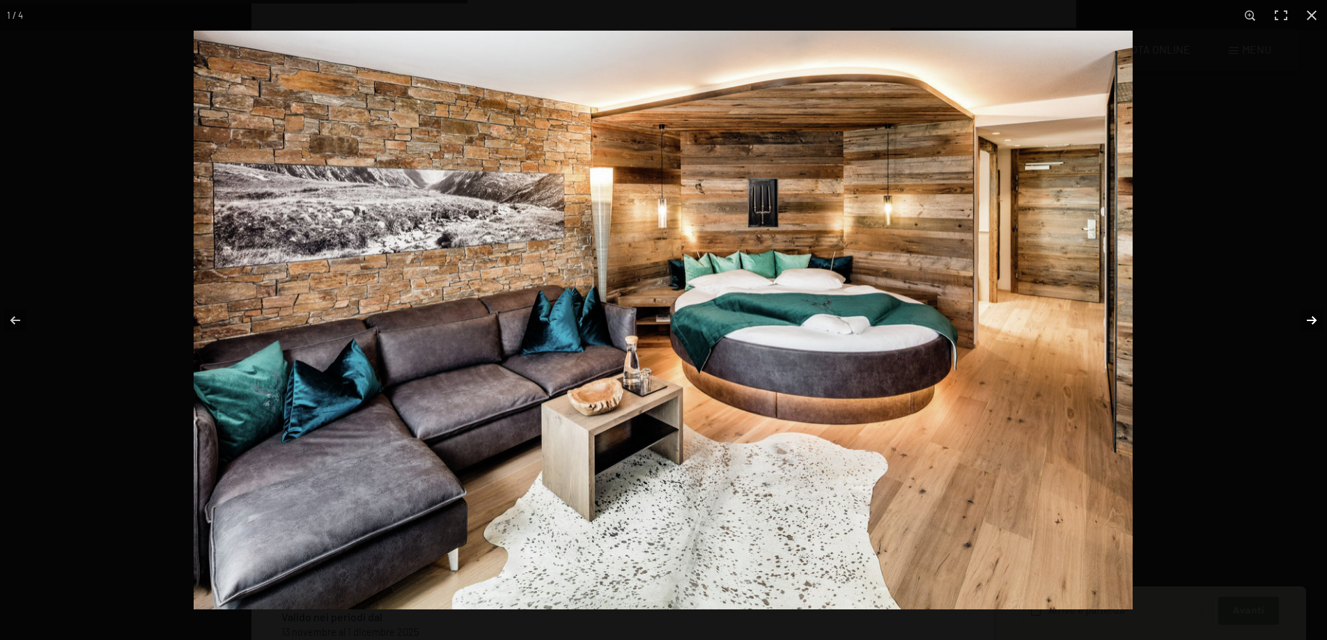
click at [1313, 315] on button "button" at bounding box center [1302, 321] width 49 height 70
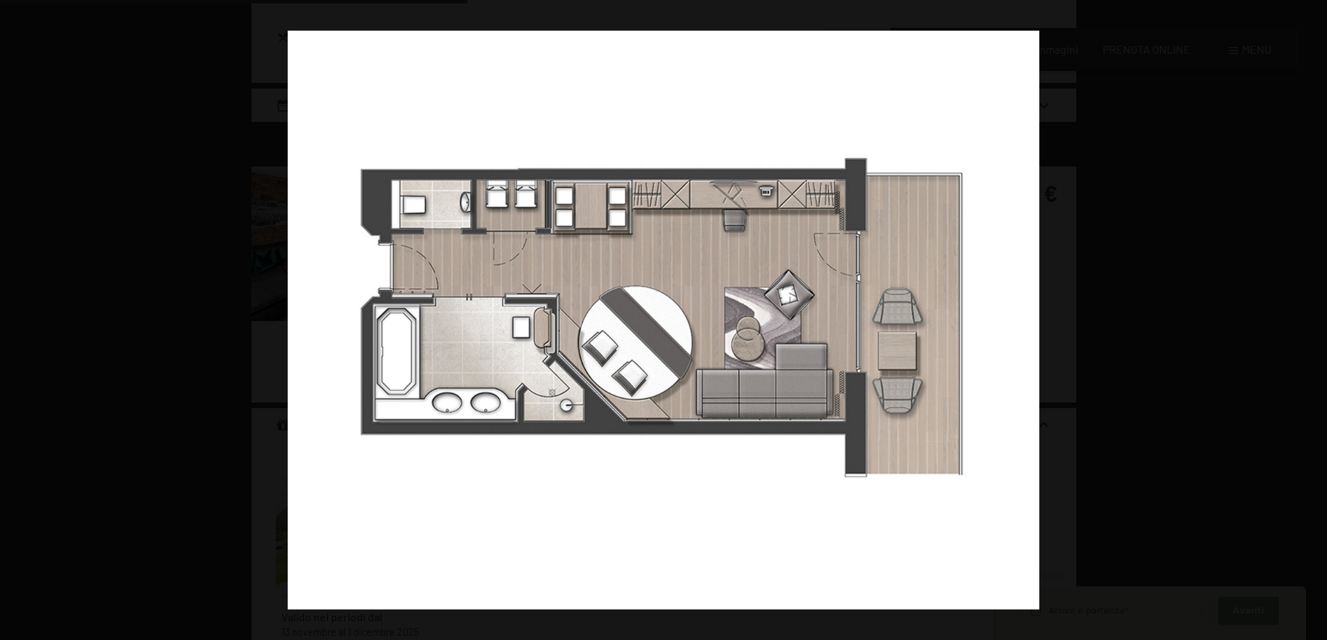
click at [1313, 315] on button "button" at bounding box center [1302, 321] width 49 height 70
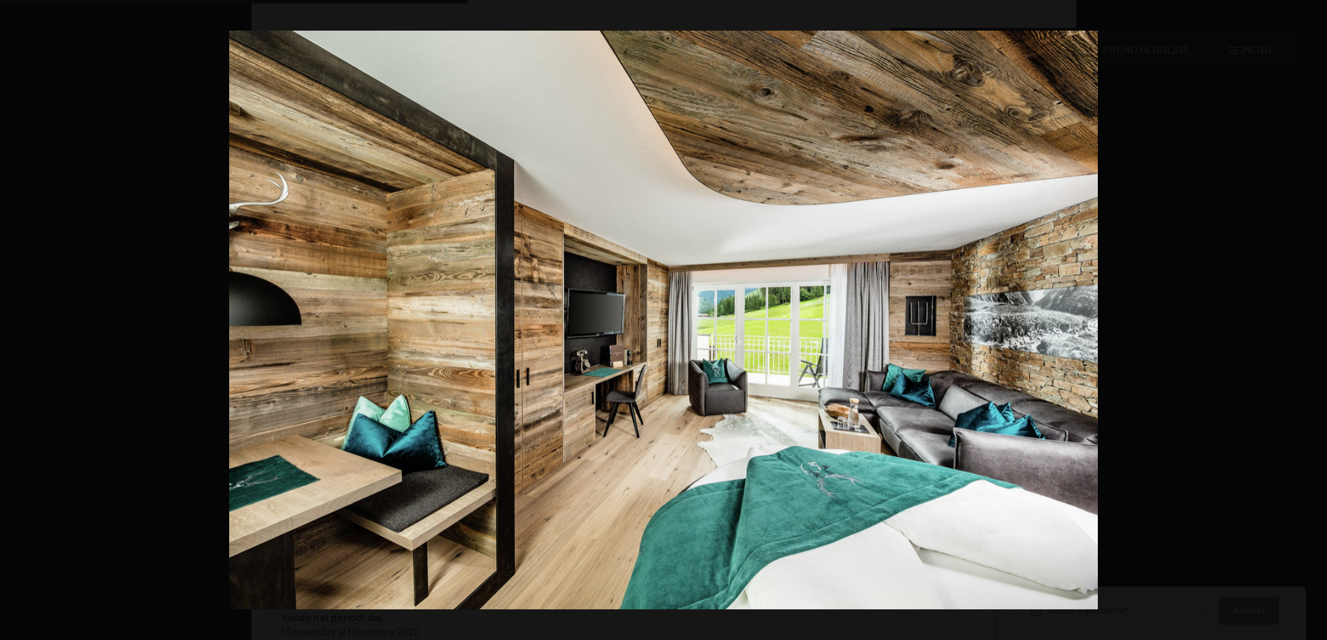
click at [1313, 315] on button "button" at bounding box center [1302, 321] width 49 height 70
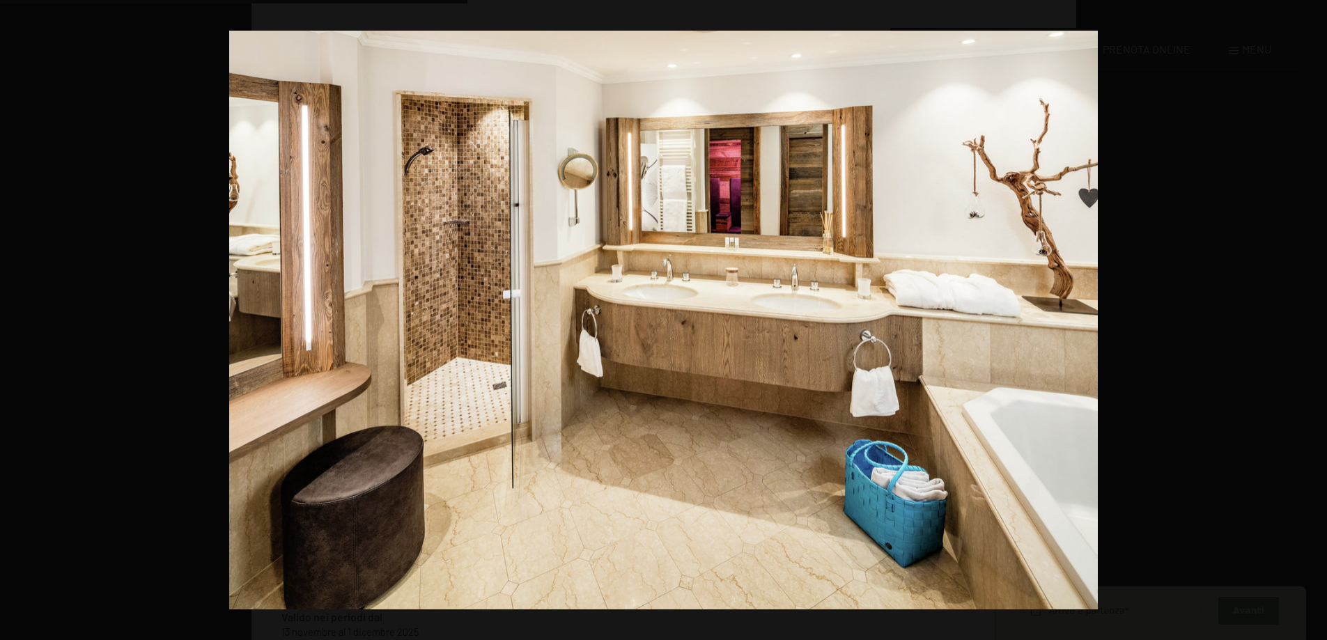
click at [1313, 315] on button "button" at bounding box center [1302, 321] width 49 height 70
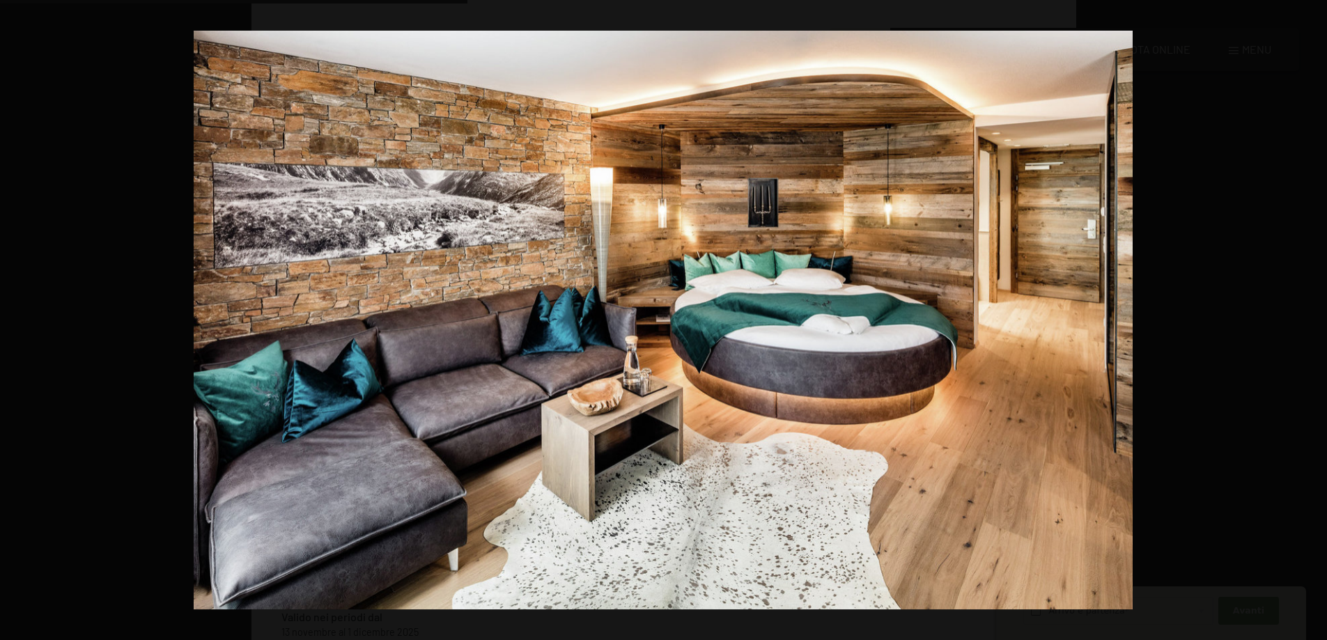
click at [1313, 315] on button "button" at bounding box center [1302, 321] width 49 height 70
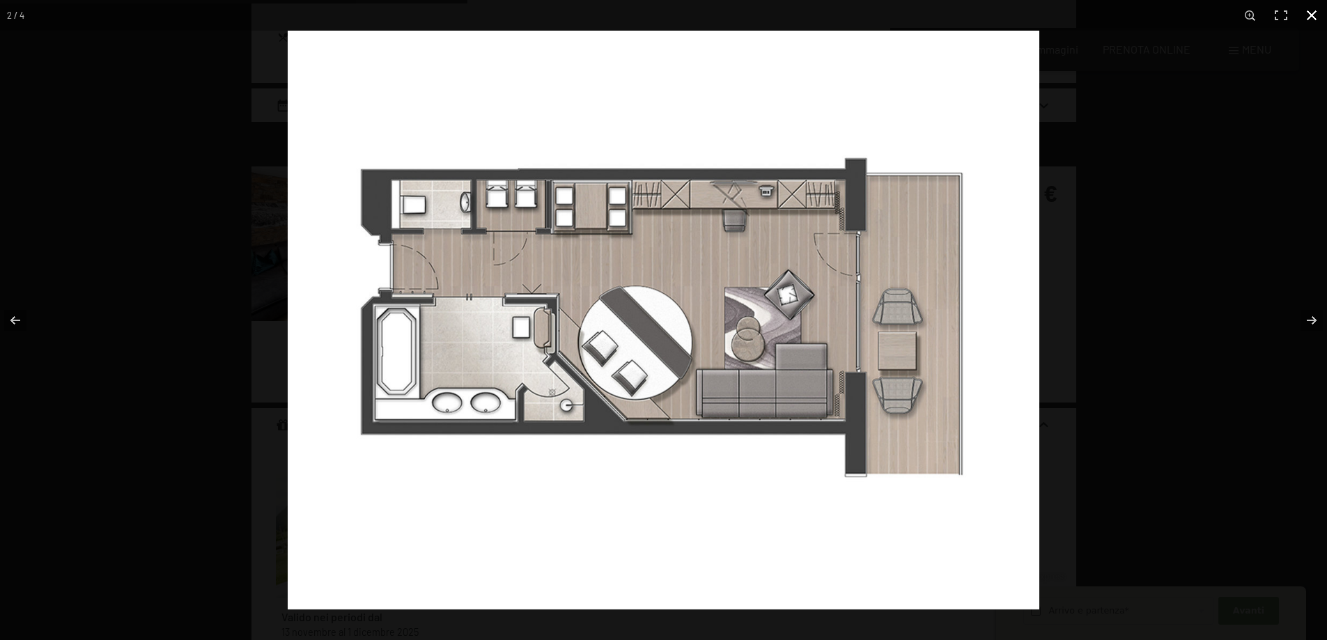
click at [1311, 21] on button "button" at bounding box center [1311, 15] width 31 height 31
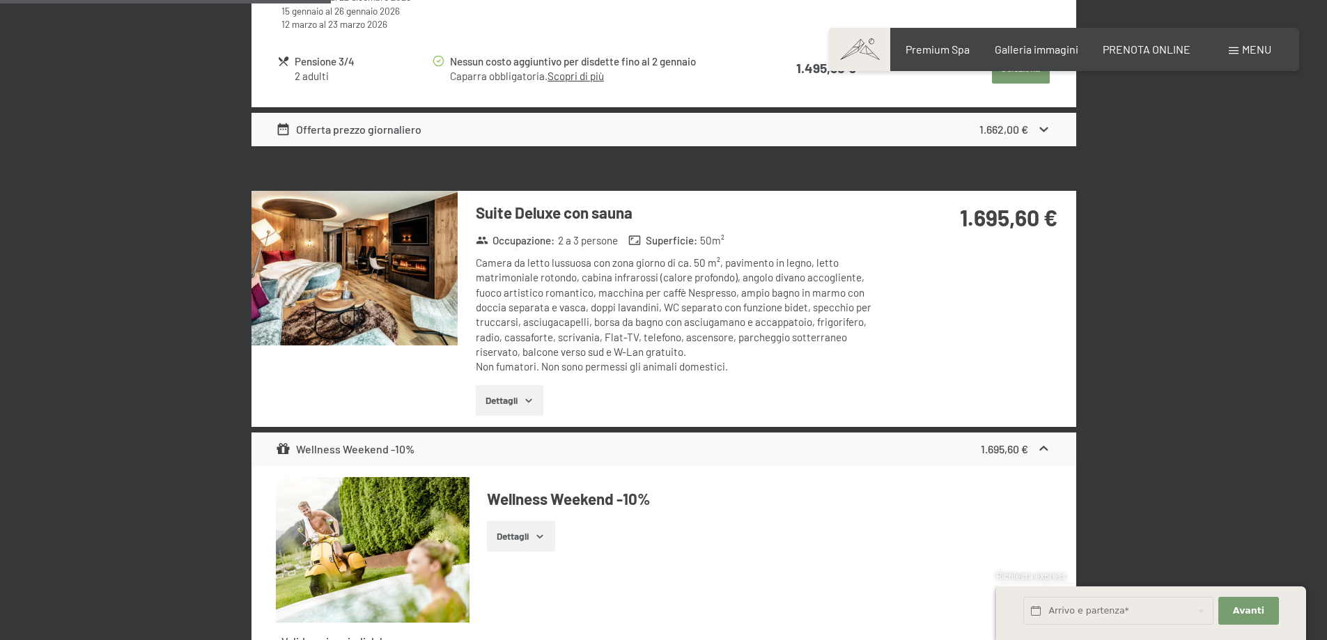
scroll to position [1666, 0]
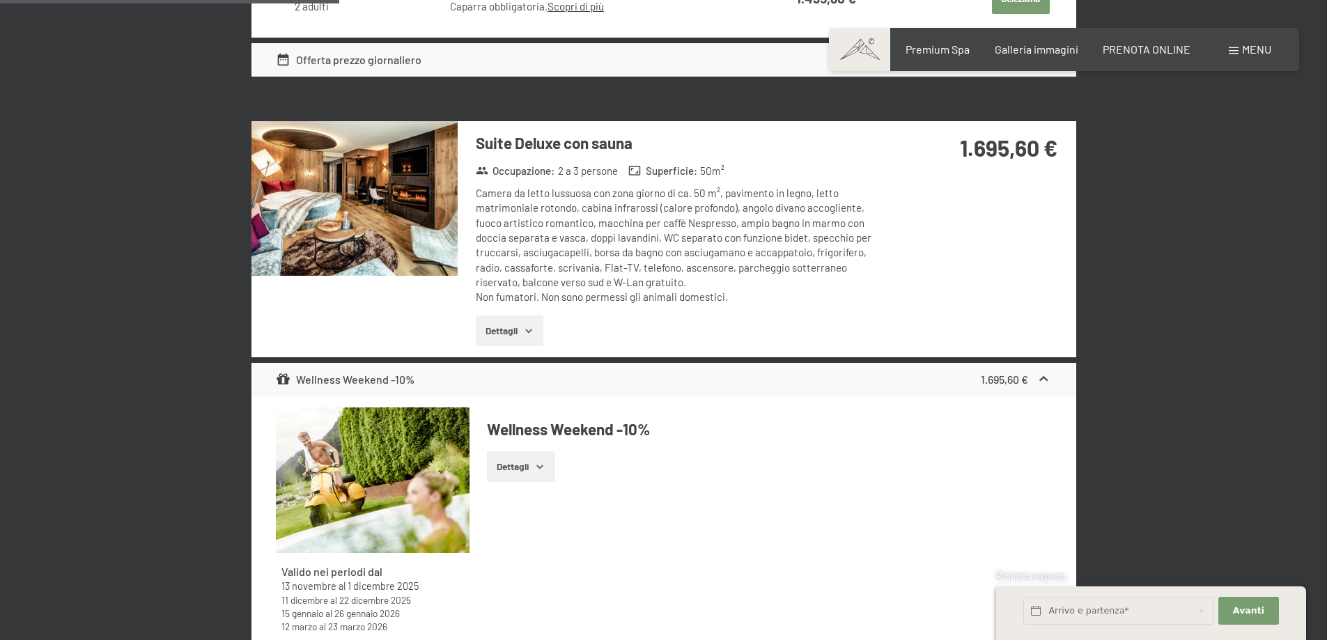
click at [530, 337] on button "Dettagli" at bounding box center [510, 330] width 68 height 31
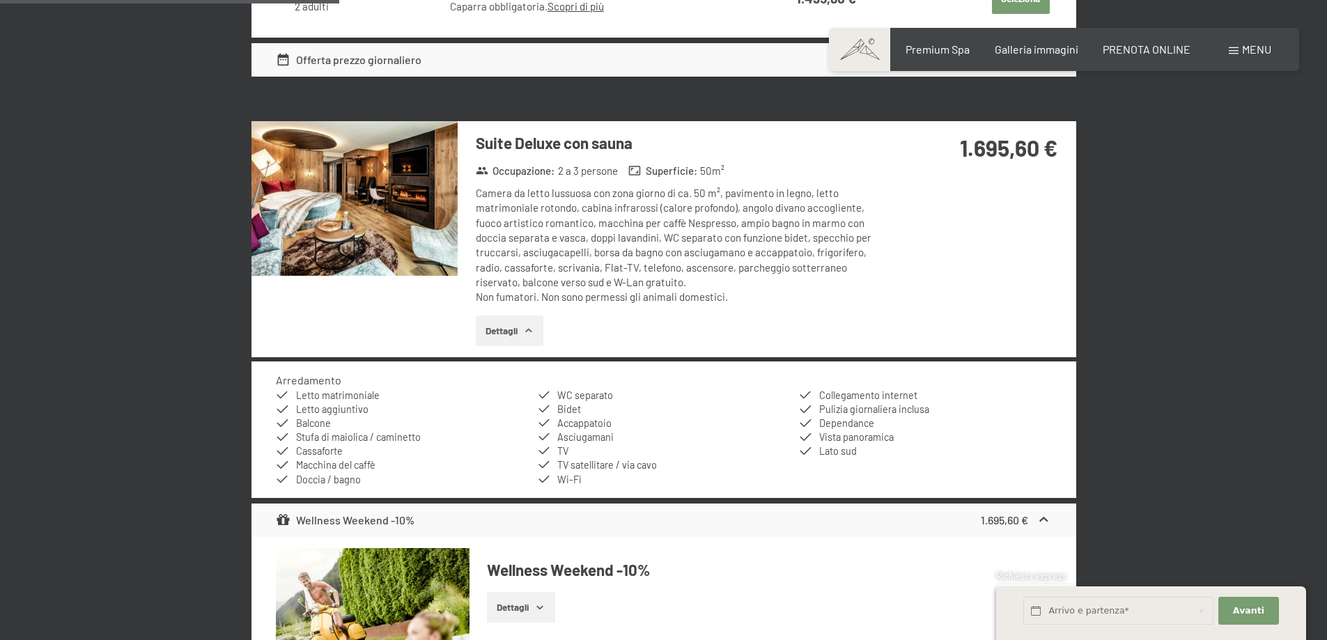
click at [528, 338] on button "Dettagli" at bounding box center [510, 330] width 68 height 31
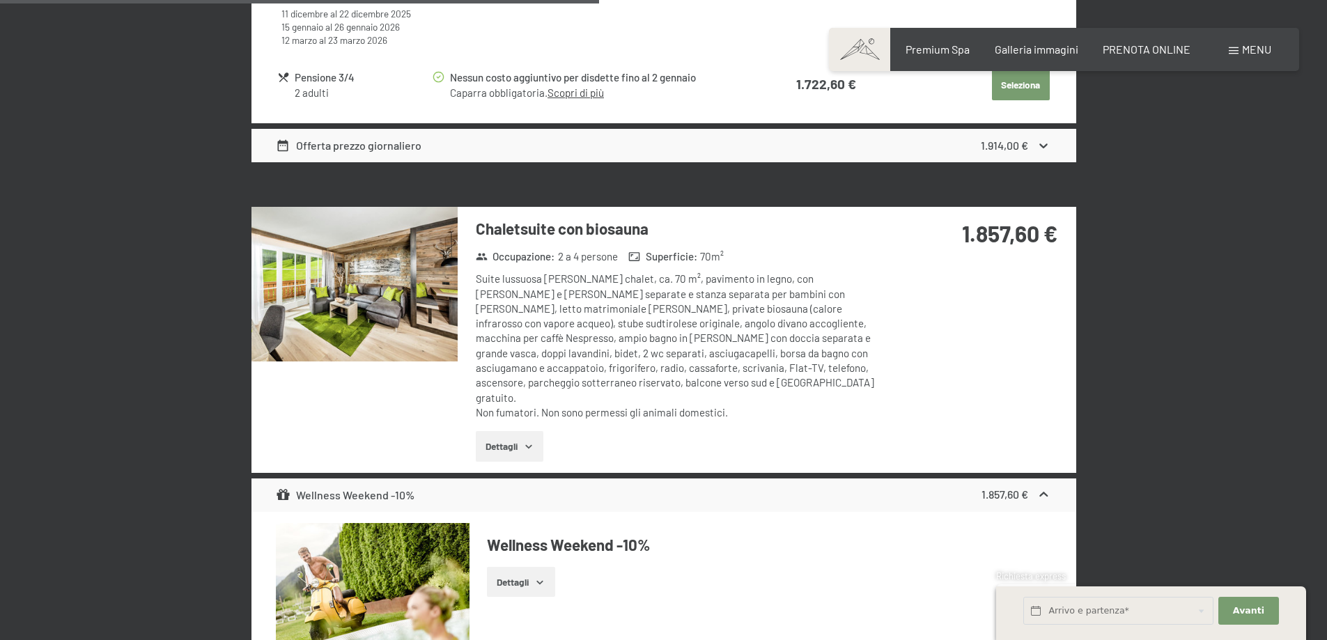
scroll to position [2920, 0]
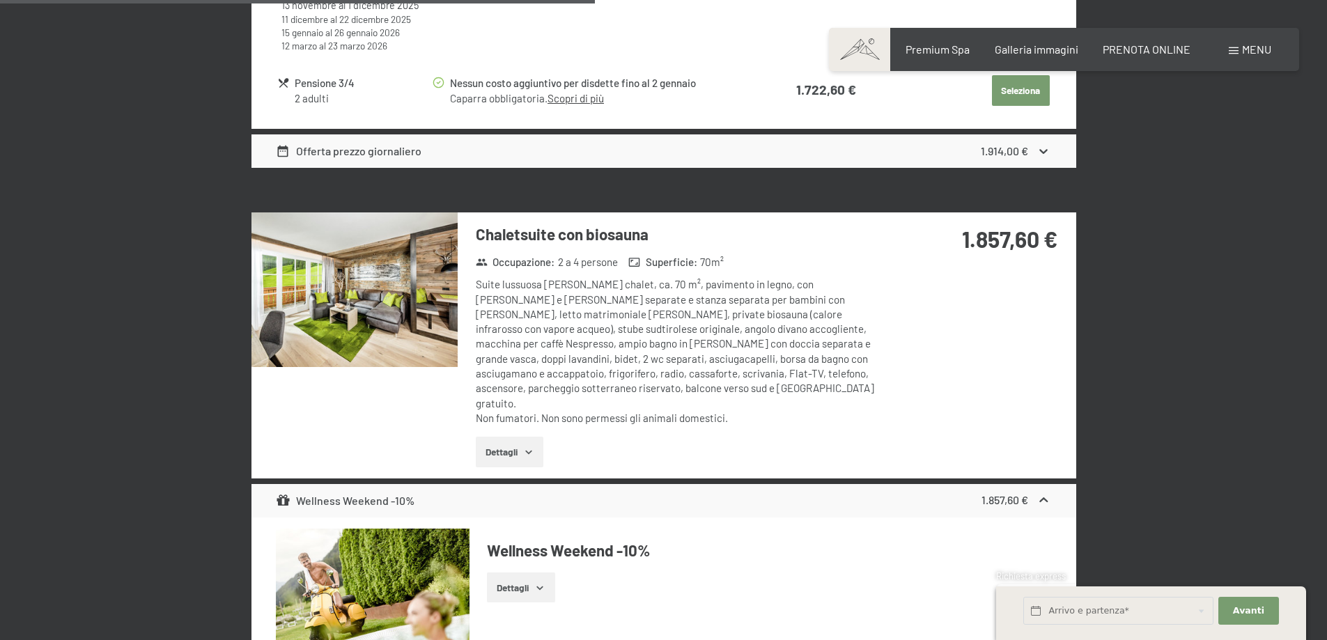
click at [369, 281] on img at bounding box center [354, 289] width 206 height 155
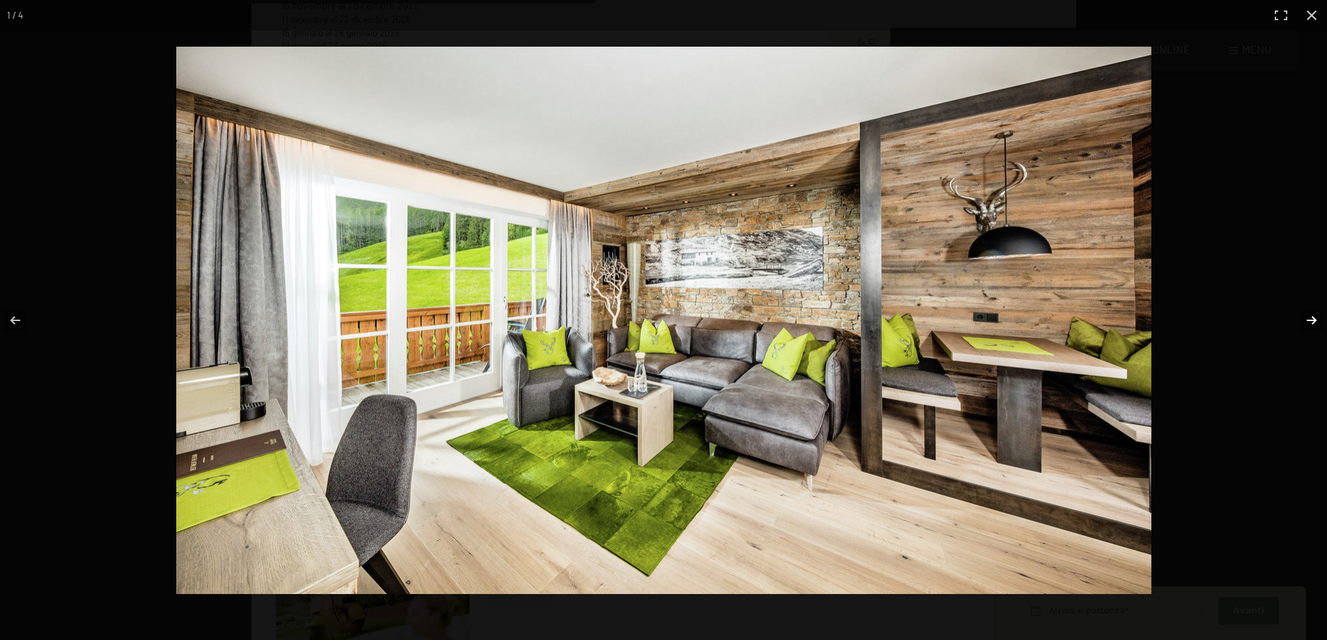
click at [1313, 324] on button "button" at bounding box center [1302, 321] width 49 height 70
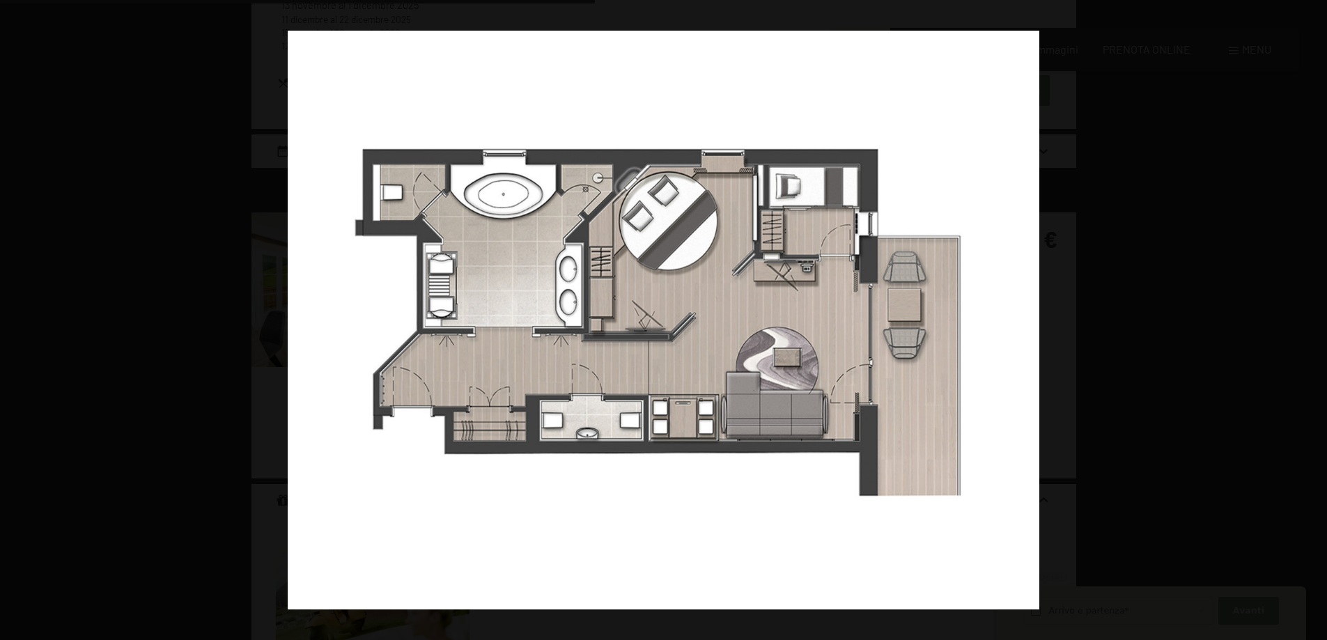
click at [1313, 324] on button "button" at bounding box center [1302, 321] width 49 height 70
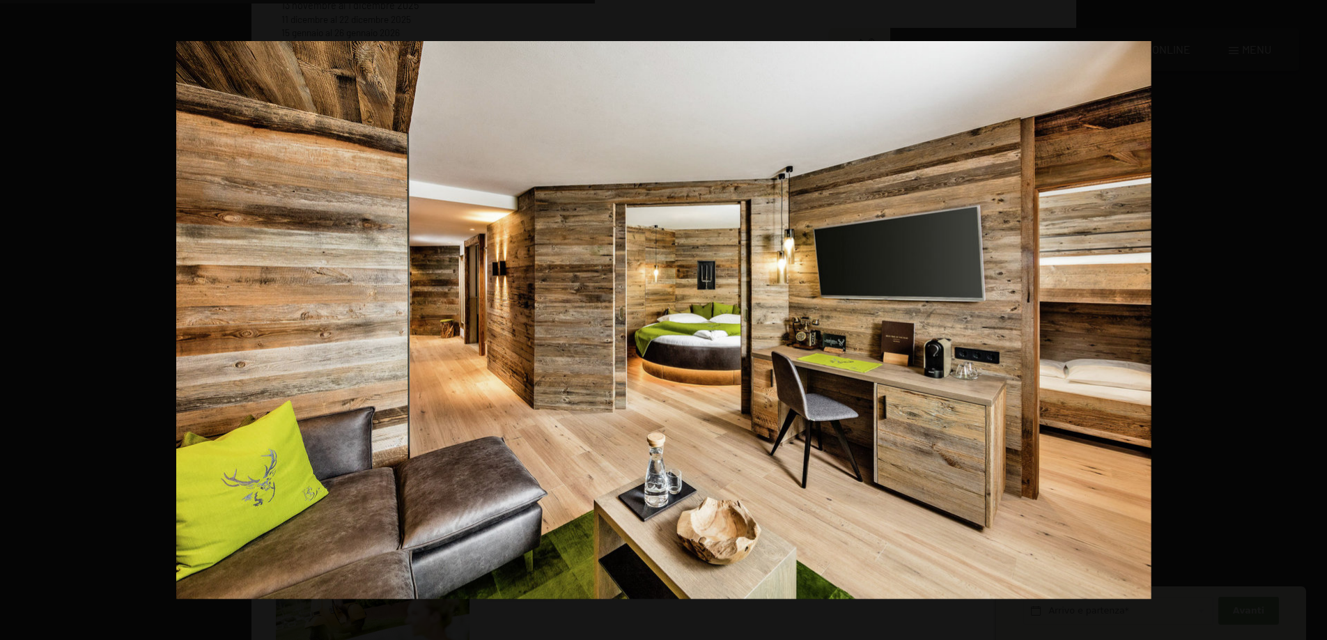
click at [1313, 324] on button "button" at bounding box center [1302, 321] width 49 height 70
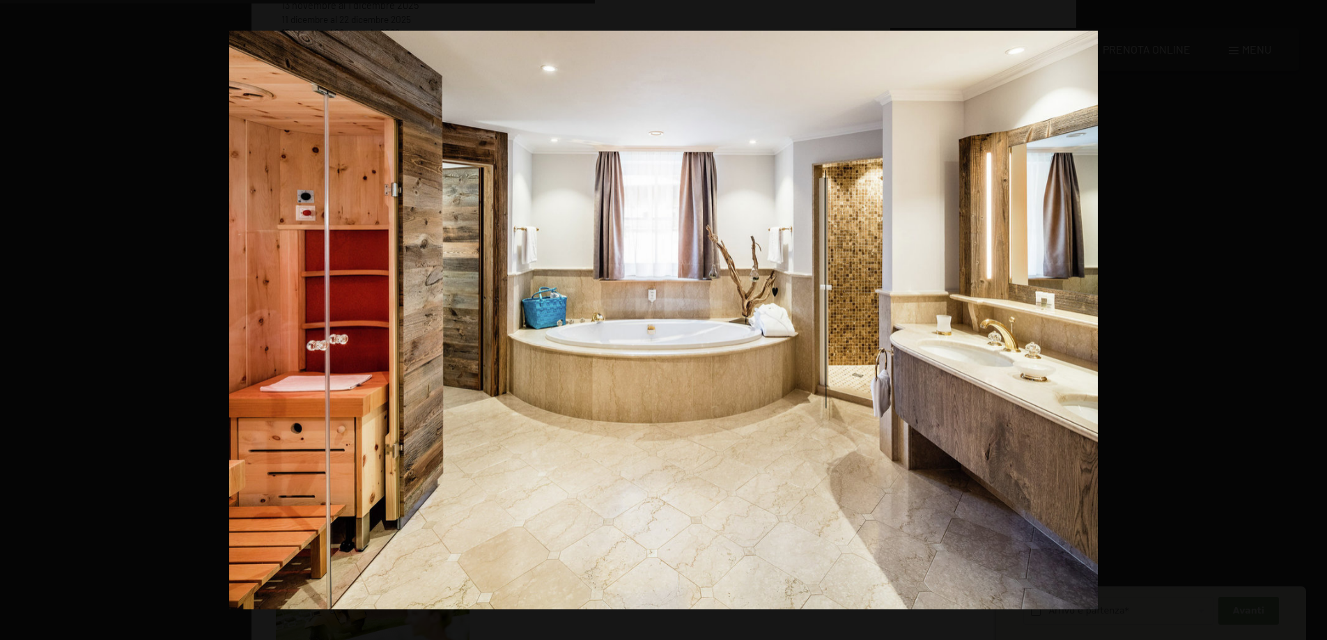
click at [1313, 324] on button "button" at bounding box center [1302, 321] width 49 height 70
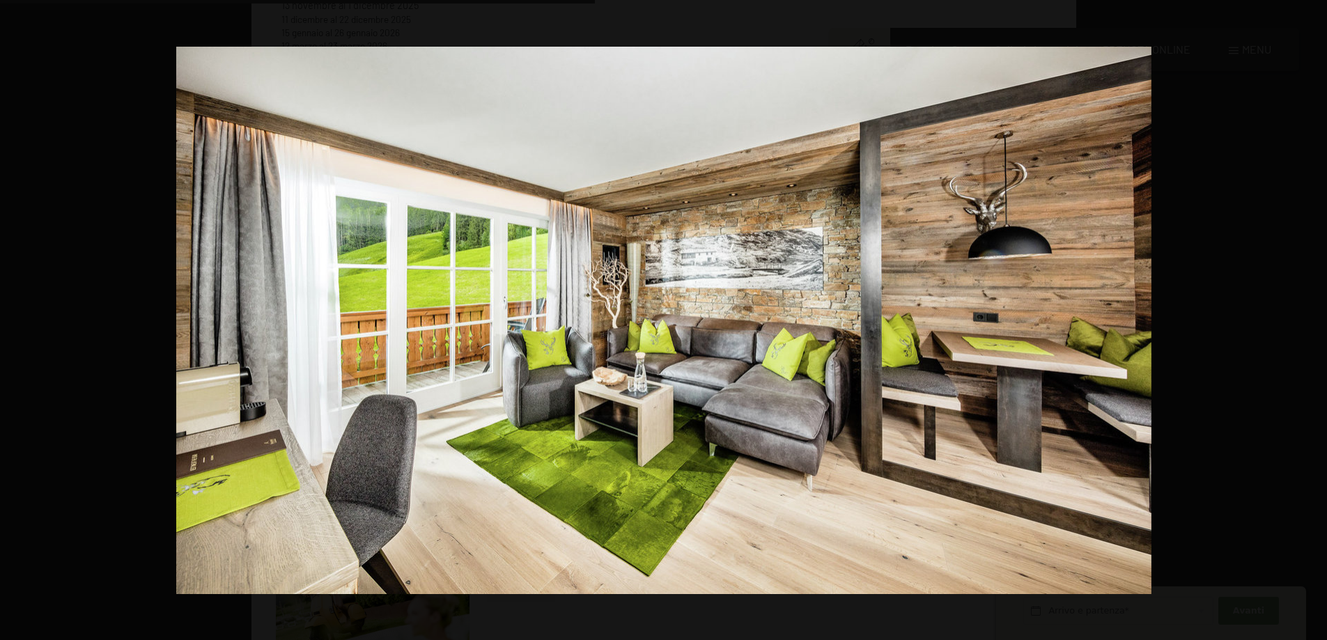
click at [1313, 324] on button "button" at bounding box center [1302, 321] width 49 height 70
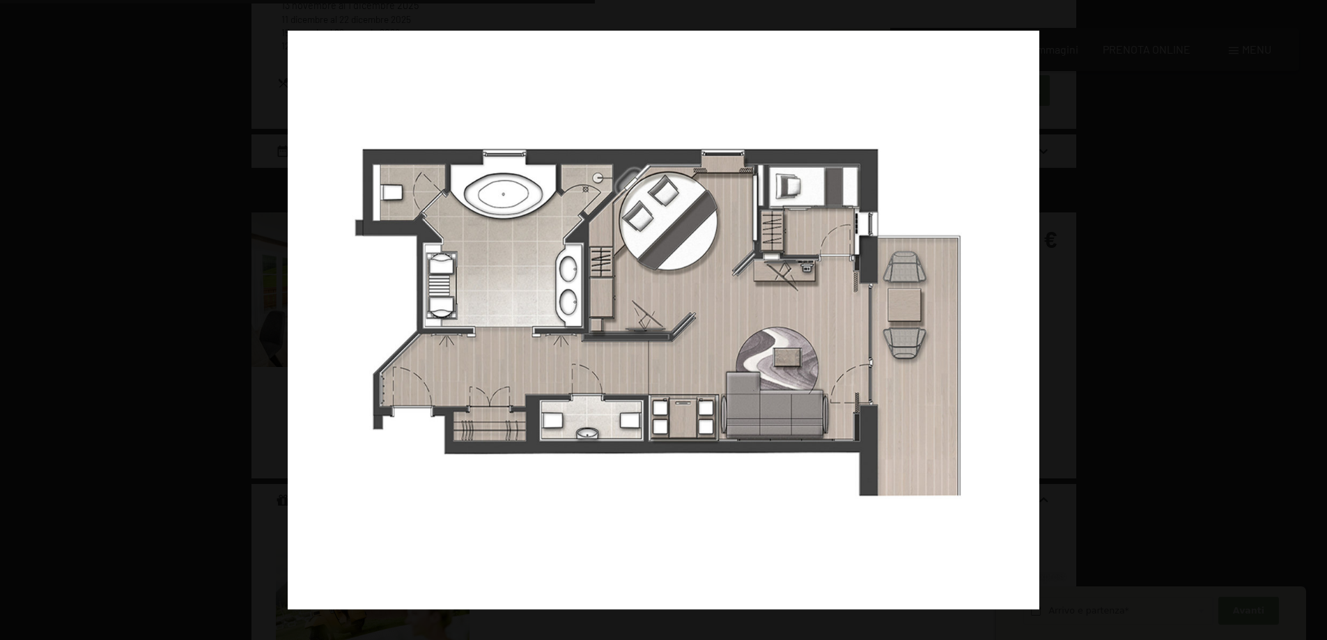
click at [1313, 324] on button "button" at bounding box center [1302, 321] width 49 height 70
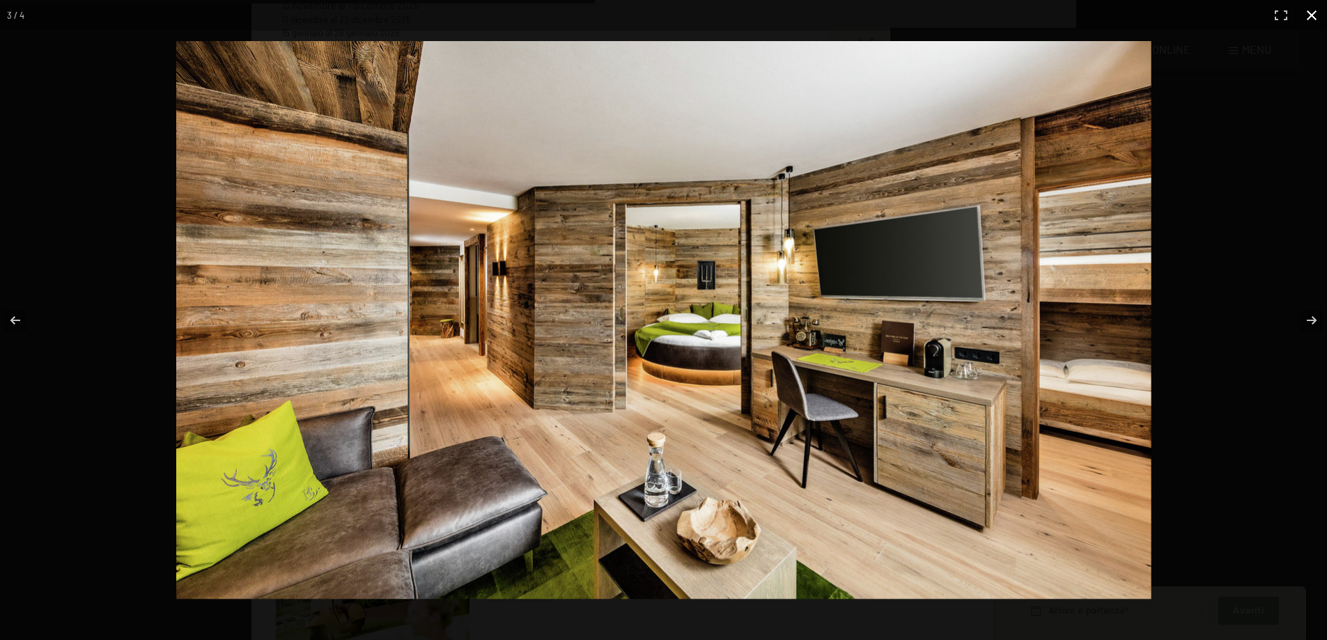
click at [1311, 19] on button "button" at bounding box center [1311, 15] width 31 height 31
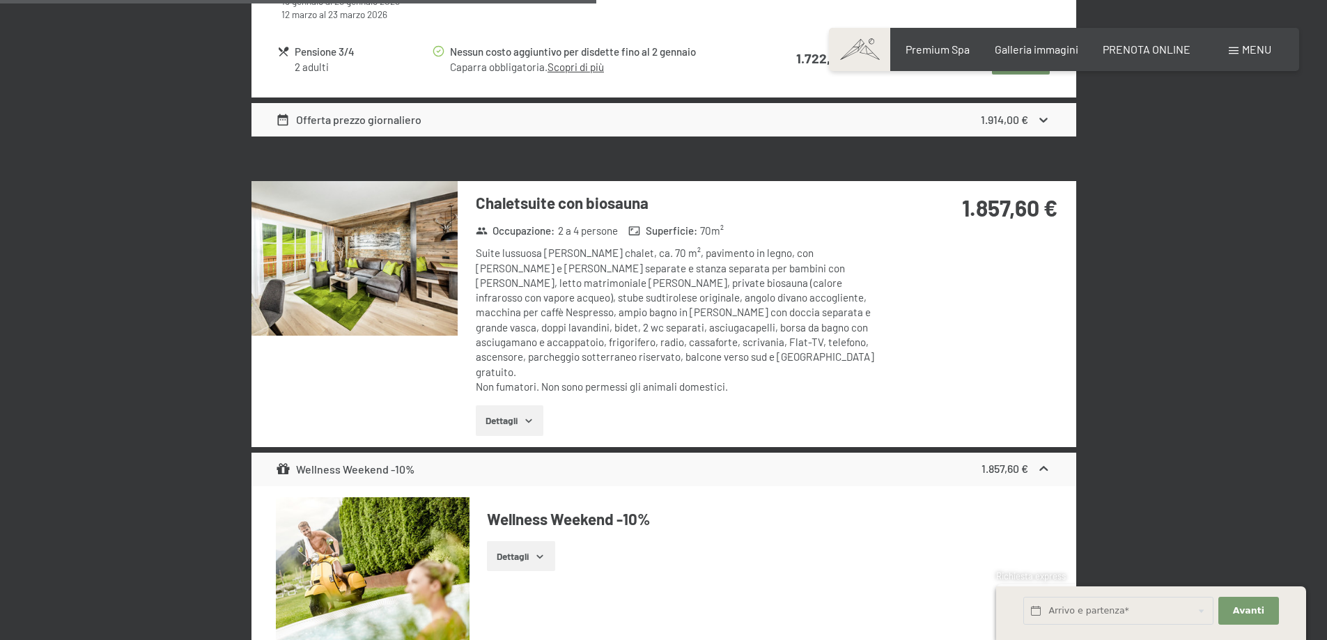
scroll to position [2925, 0]
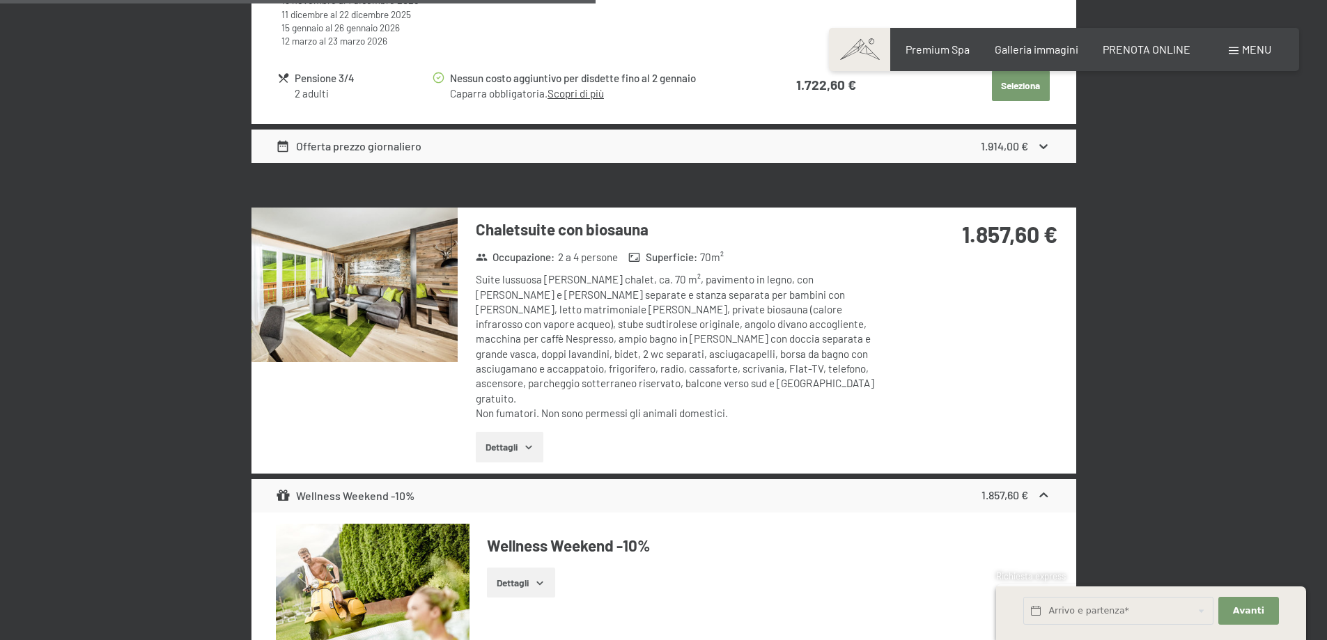
click at [701, 276] on div "Suite lussuosa nello stile chalet, ca. 70 m², pavimento in legno, con zona nott…" at bounding box center [683, 346] width 414 height 148
click at [642, 274] on div "Suite lussuosa nello stile chalet, ca. 70 m², pavimento in legno, con zona nott…" at bounding box center [683, 346] width 414 height 148
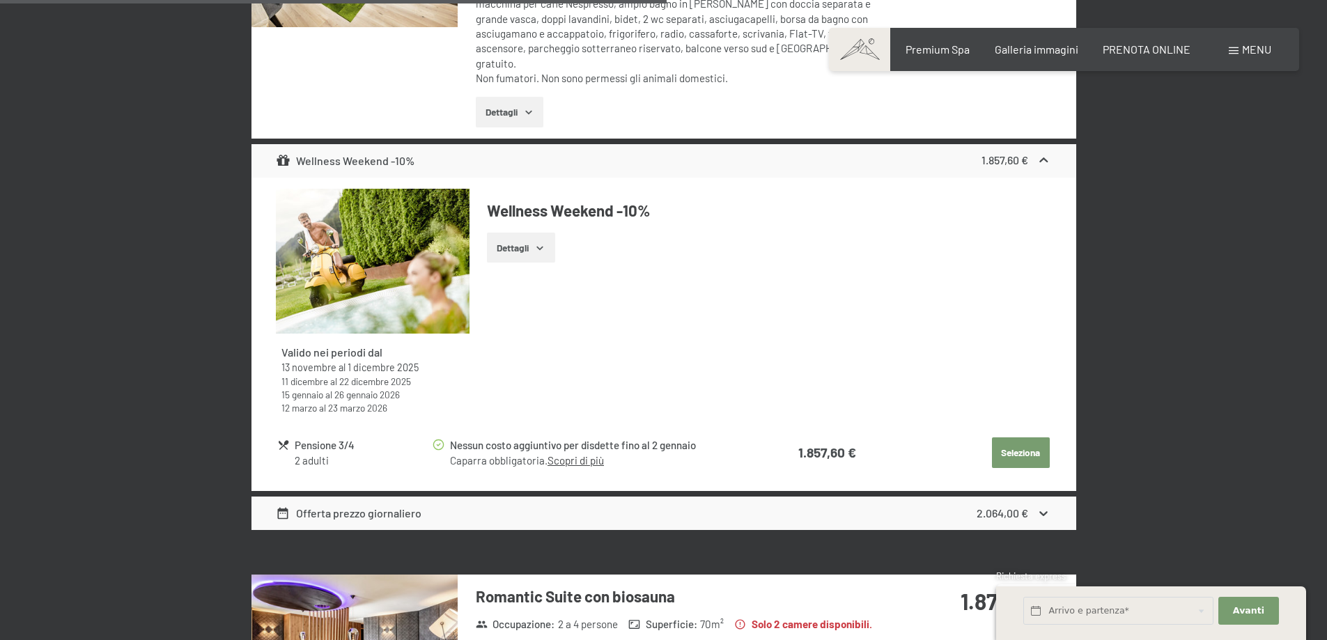
scroll to position [3273, 0]
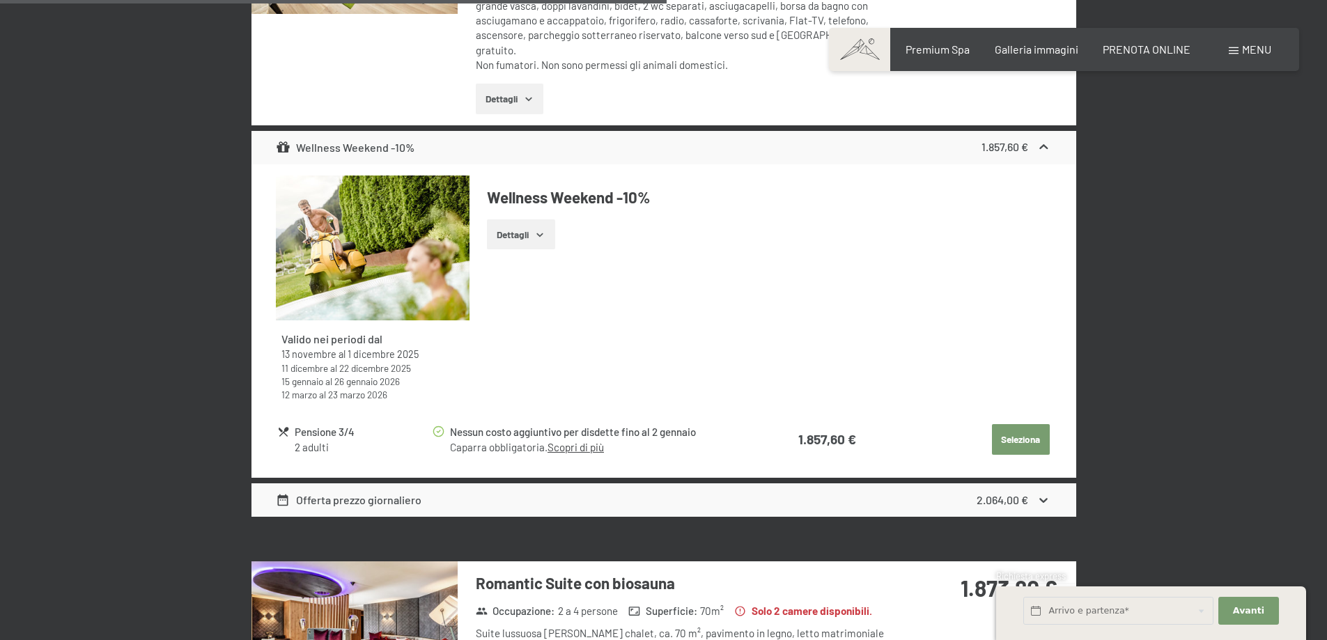
click at [593, 486] on div "Offerta prezzo giornaliero 2.064,00 €" at bounding box center [663, 499] width 825 height 33
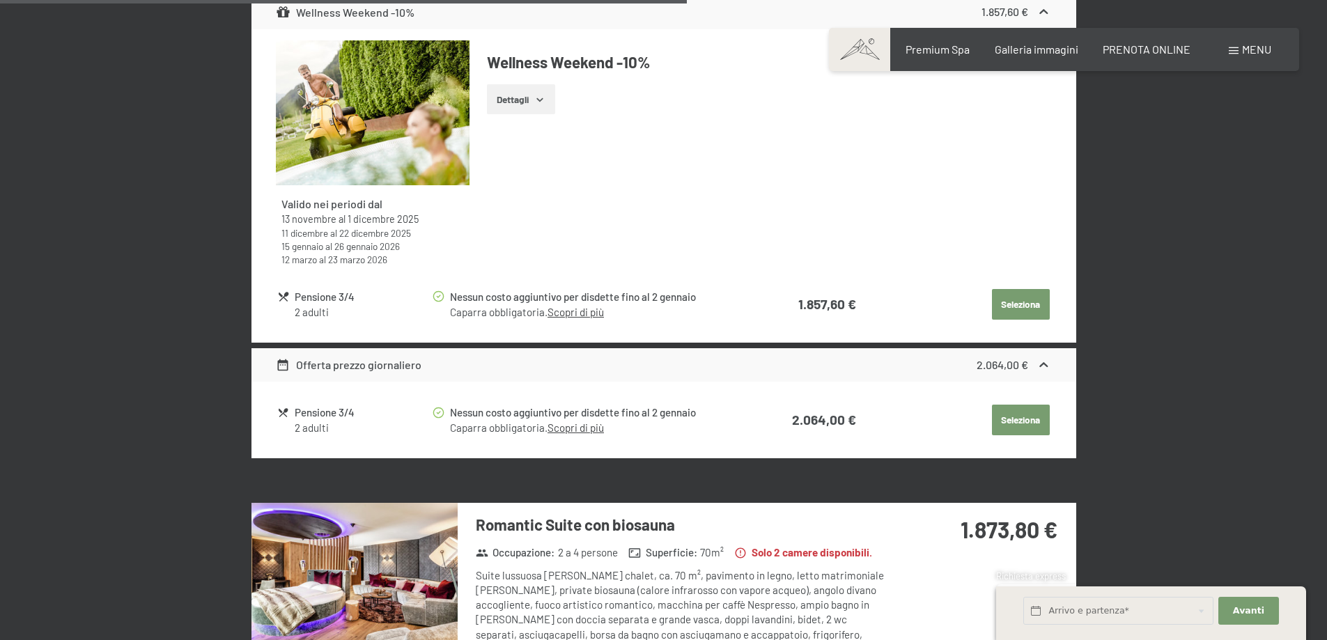
scroll to position [3412, 0]
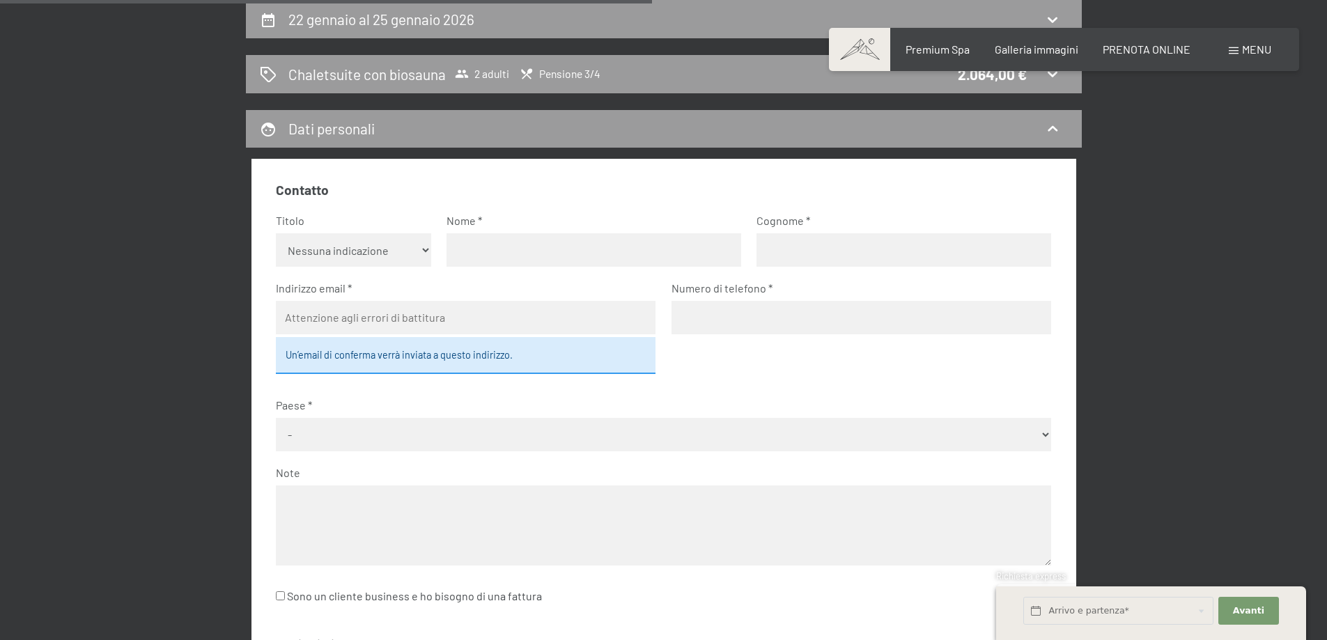
click at [359, 247] on select "Nessuna indicazione Sig.ra Sig." at bounding box center [353, 249] width 155 height 33
select select "m"
click at [276, 233] on select "Nessuna indicazione Sig.ra Sig." at bounding box center [353, 249] width 155 height 33
click at [515, 254] on input "text" at bounding box center [593, 249] width 295 height 33
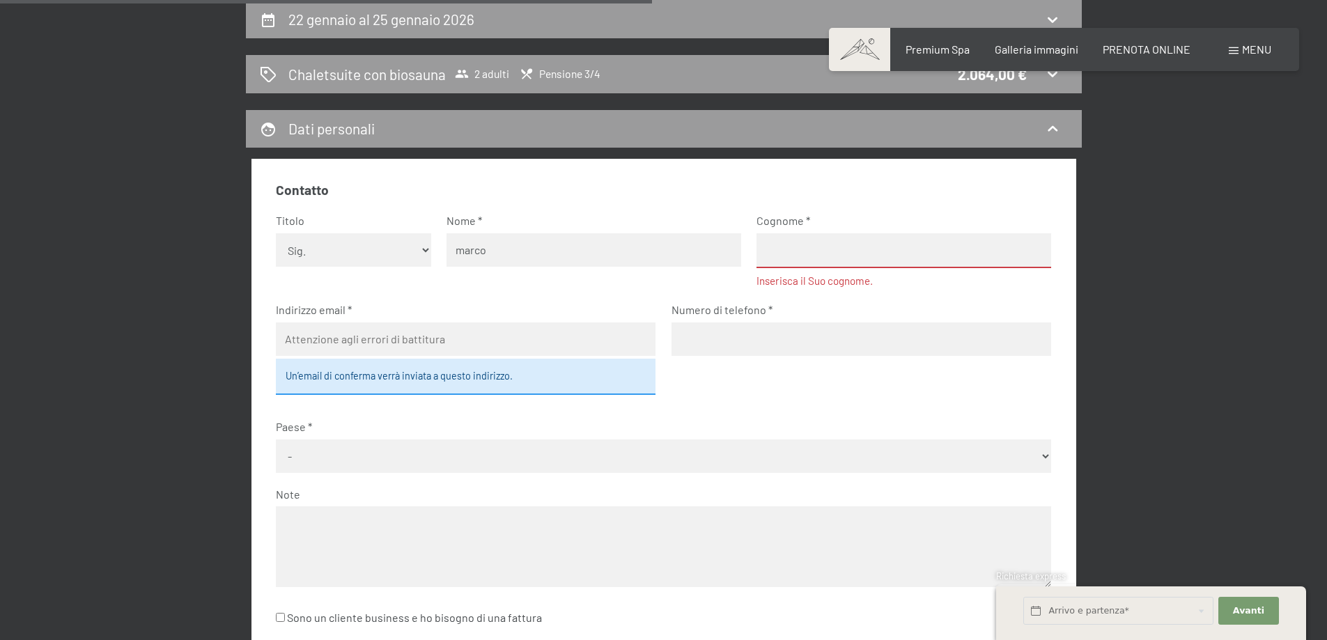
type input "marco"
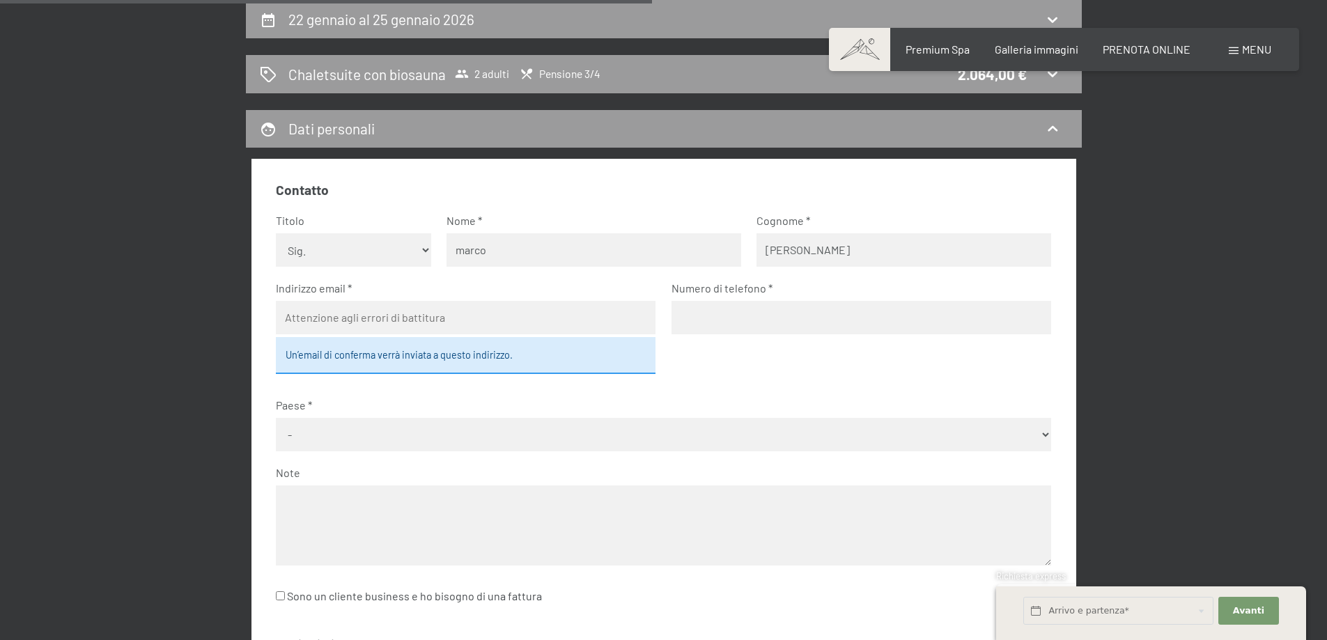
type input "pierucci"
type input "pierucci.marco@gmail.com"
type input "3382713978"
click at [317, 435] on select "- Germania Austria Svizzera Italia Paesi Bassi Belgio Regno Unito Rep. Ceca Pol…" at bounding box center [663, 434] width 775 height 33
select select "ITA"
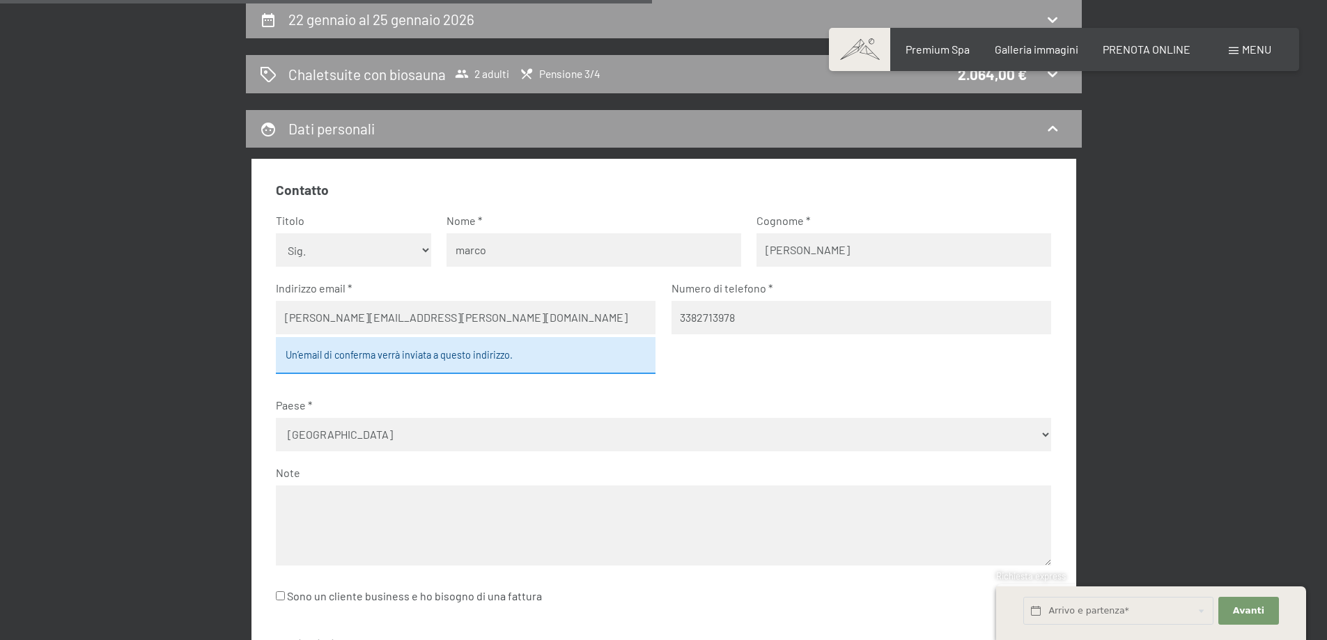
click at [276, 418] on select "- Germania Austria Svizzera Italia Paesi Bassi Belgio Regno Unito Rep. Ceca Pol…" at bounding box center [663, 434] width 775 height 33
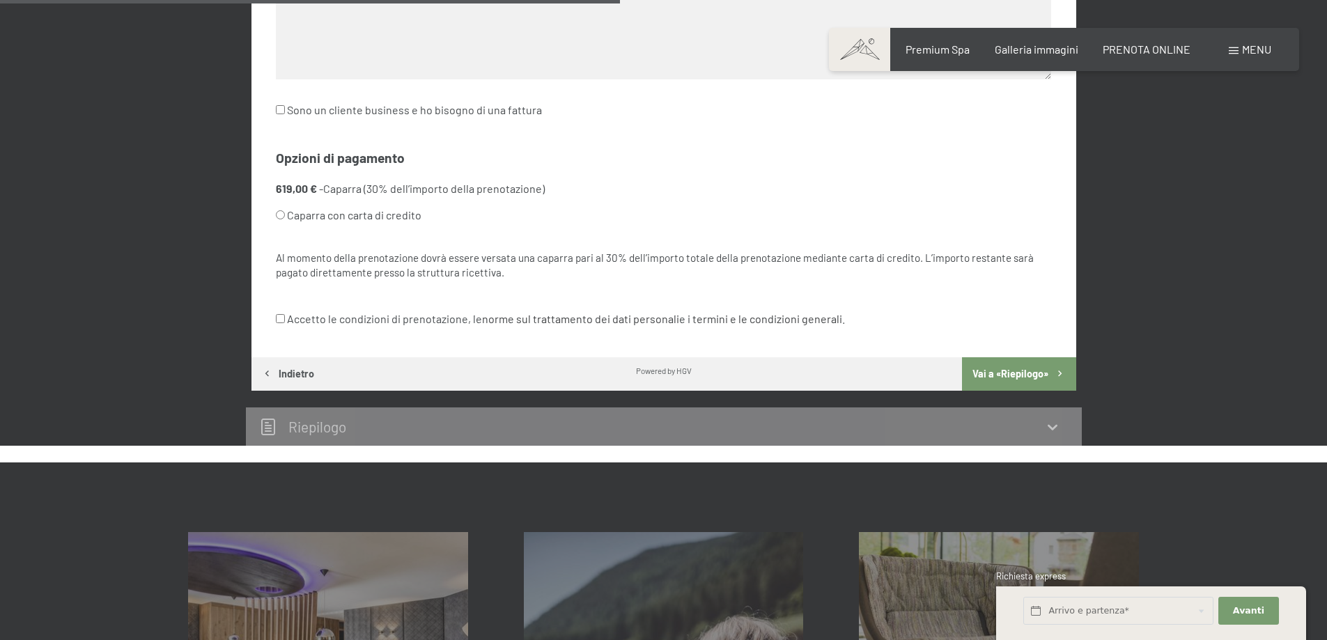
scroll to position [831, 0]
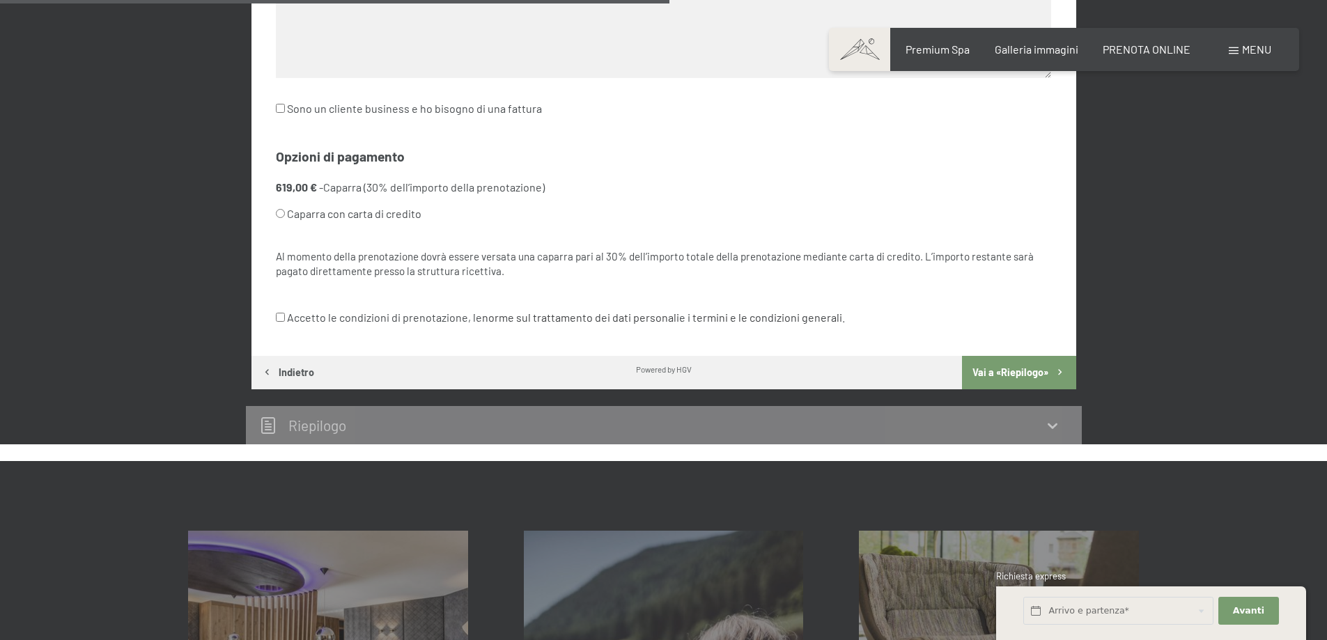
click at [280, 210] on input "Caparra con carta di credito" at bounding box center [280, 213] width 9 height 9
radio input "true"
click at [285, 316] on label "Accetto le condizioni di prenotazione, le norme sul trattamento dei dati person…" at bounding box center [560, 317] width 569 height 26
click at [285, 316] on input "Accetto le condizioni di prenotazione, le norme sul trattamento dei dati person…" at bounding box center [280, 317] width 9 height 9
checkbox input "true"
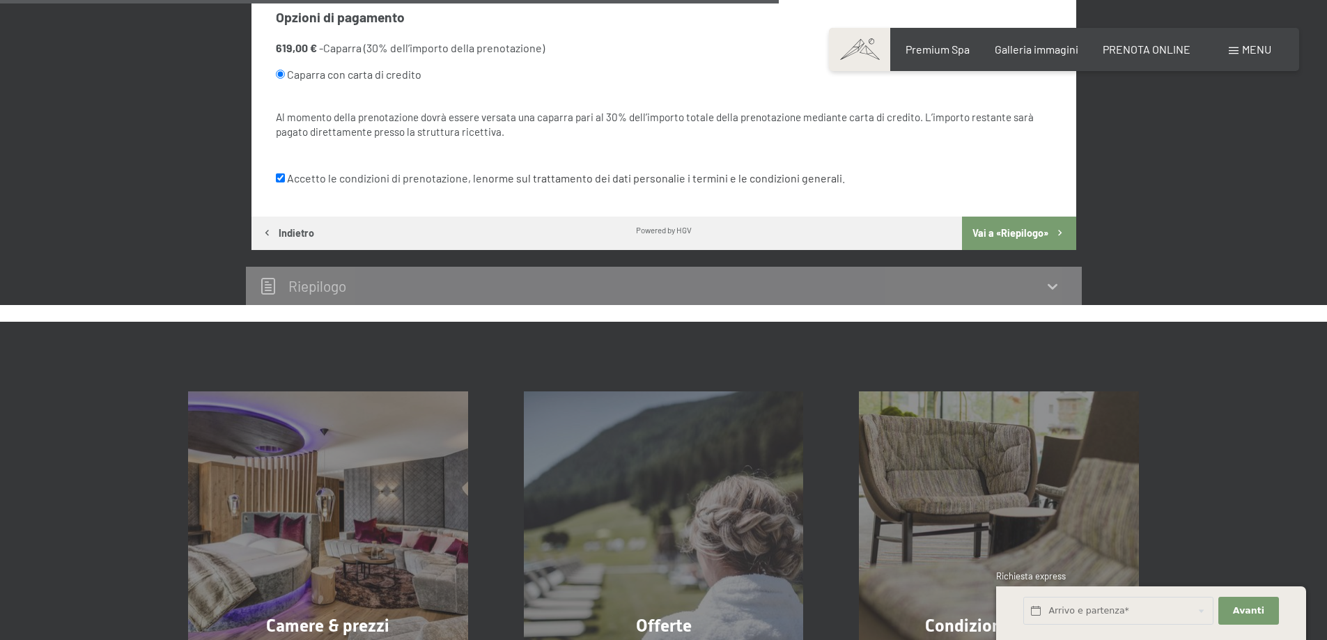
scroll to position [900, 0]
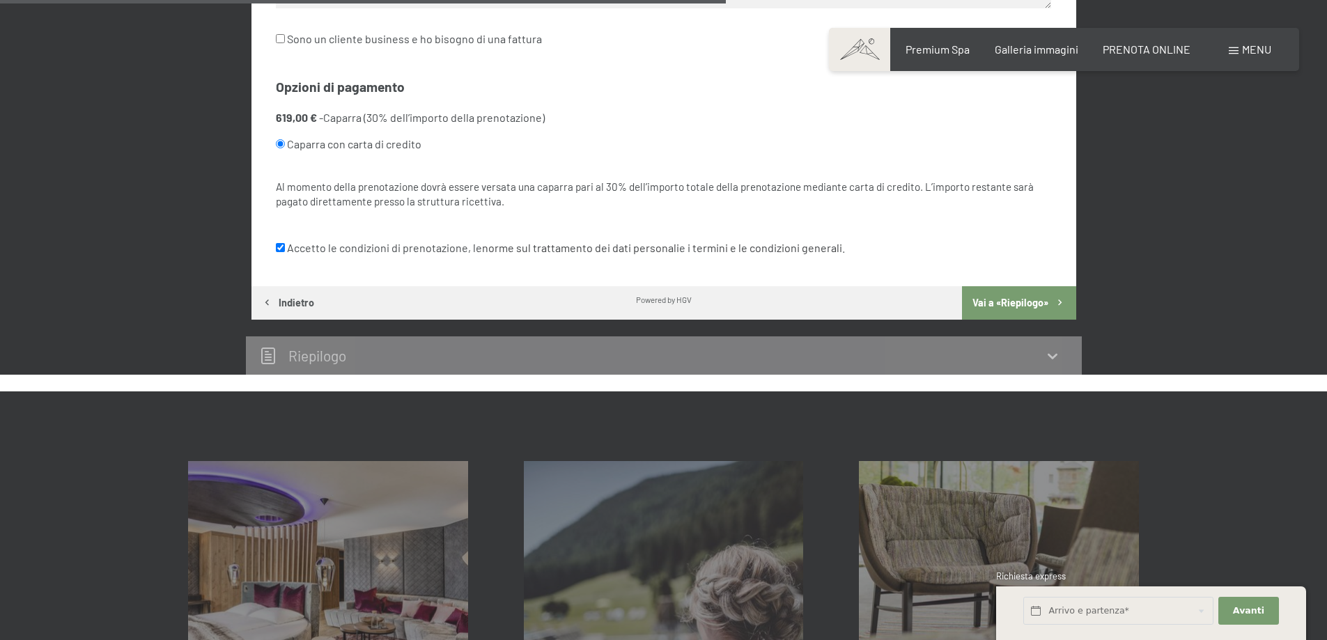
click at [1020, 302] on button "Vai a «Riepilogo»" at bounding box center [1019, 302] width 114 height 33
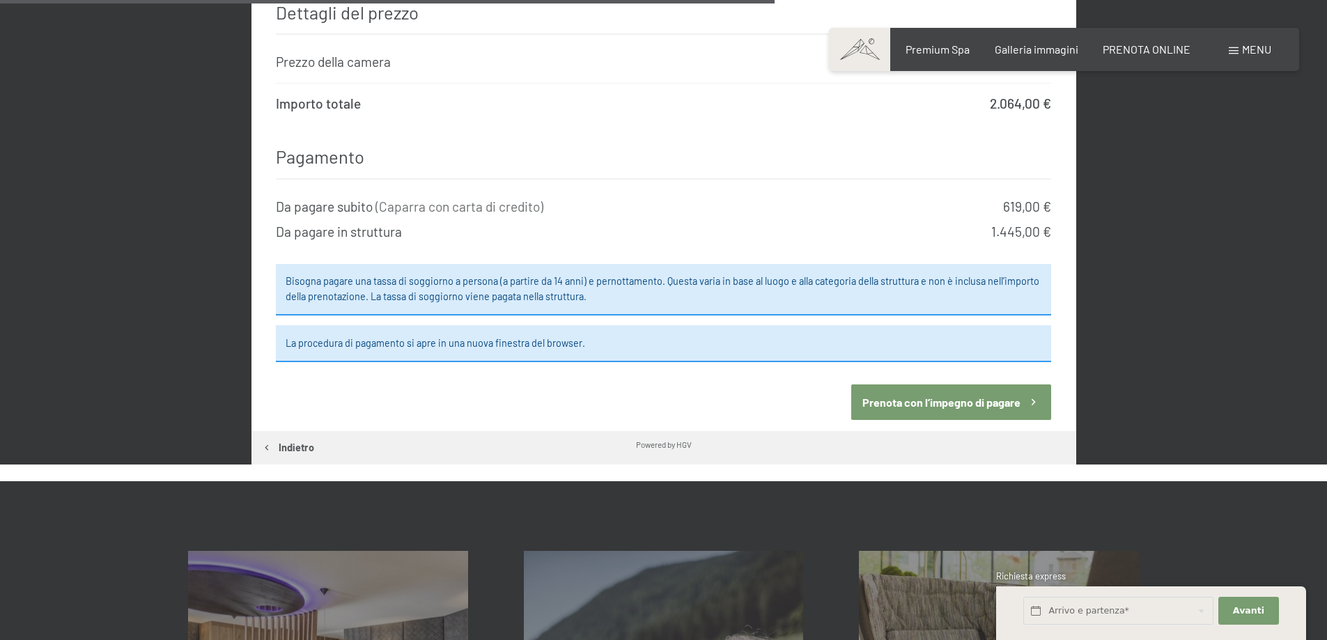
scroll to position [1318, 0]
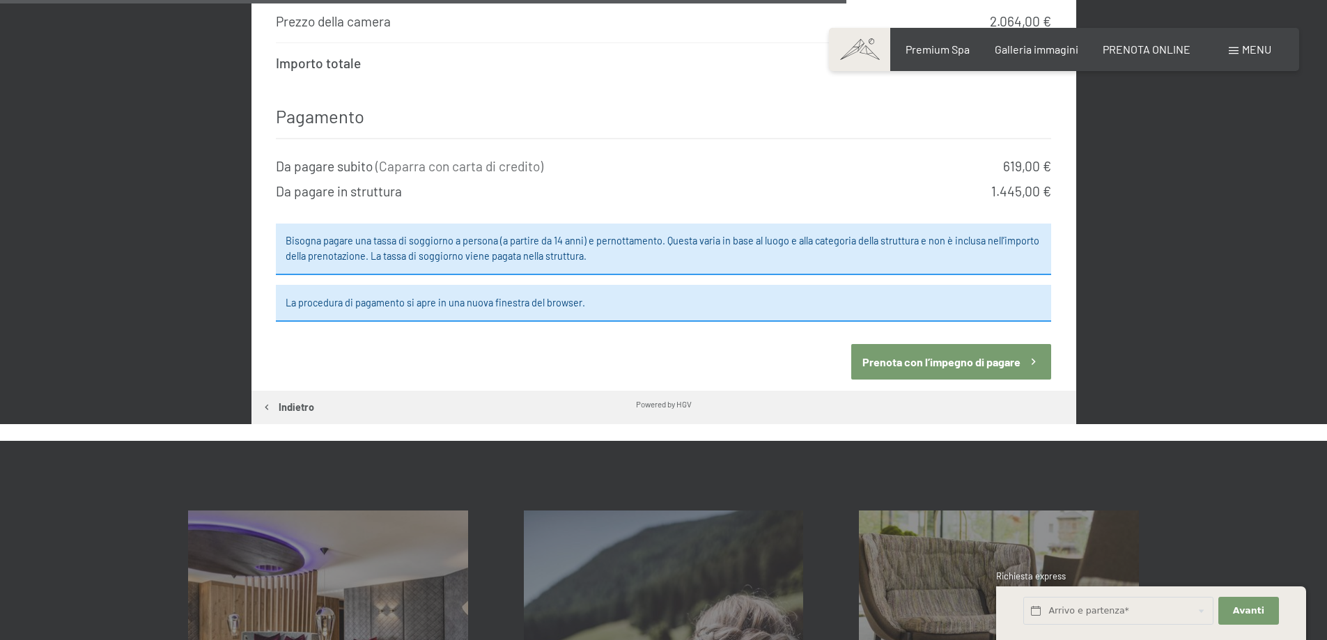
click at [947, 344] on button "Prenota con l’impegno di pagare" at bounding box center [951, 362] width 200 height 36
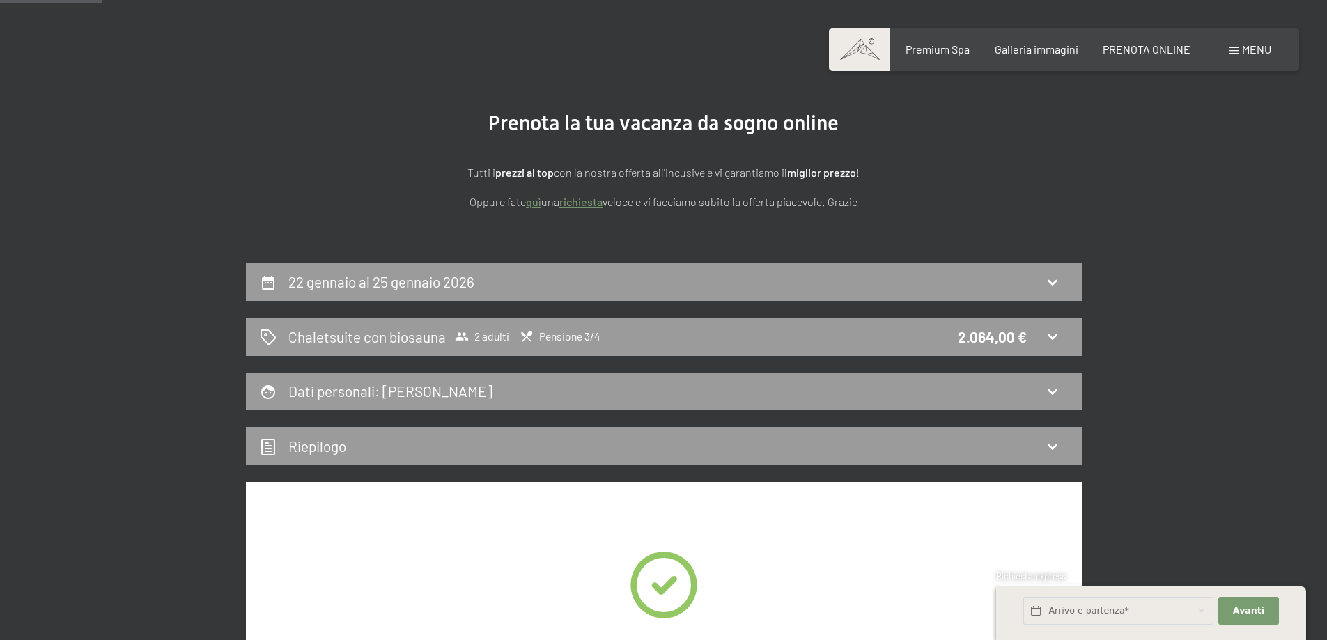
scroll to position [70, 0]
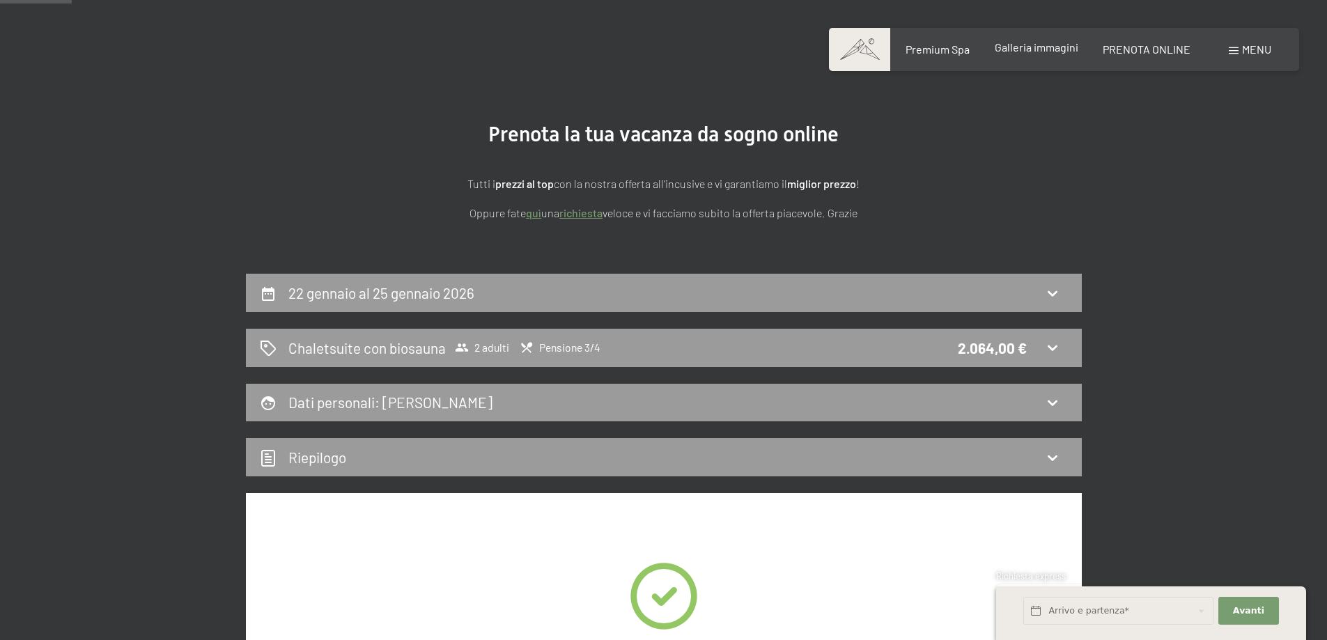
click at [1024, 47] on span "Galleria immagini" at bounding box center [1036, 46] width 84 height 13
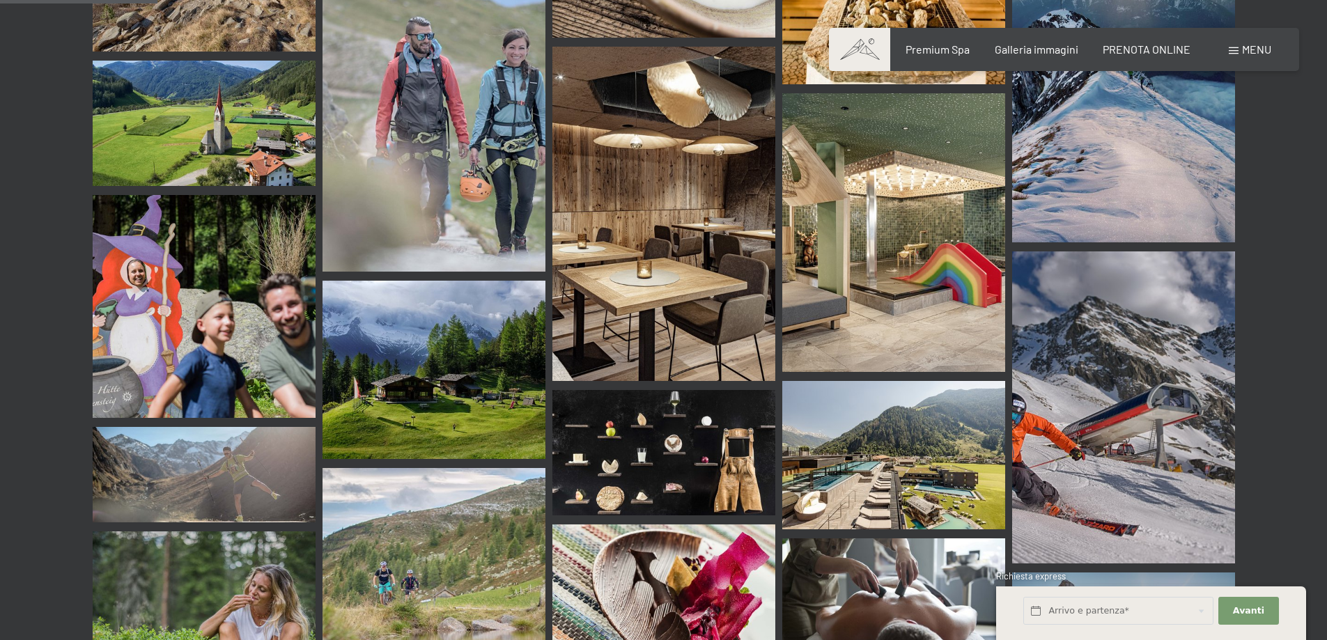
scroll to position [2089, 0]
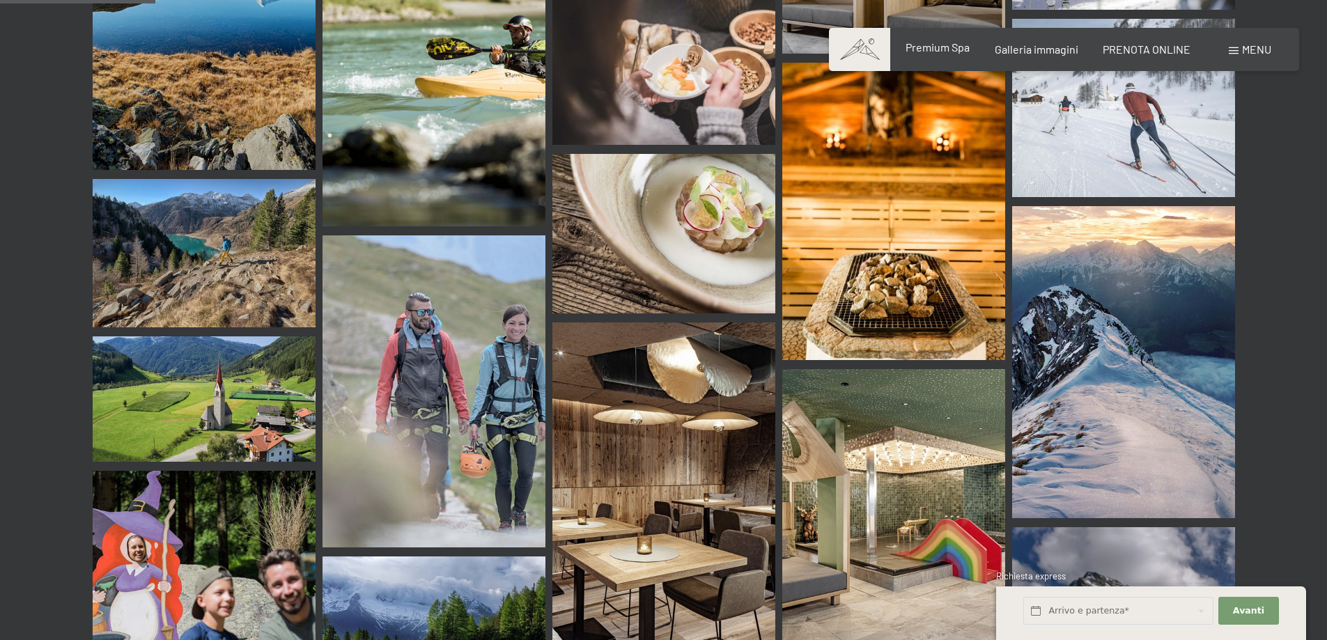
click at [928, 51] on span "Premium Spa" at bounding box center [937, 46] width 64 height 13
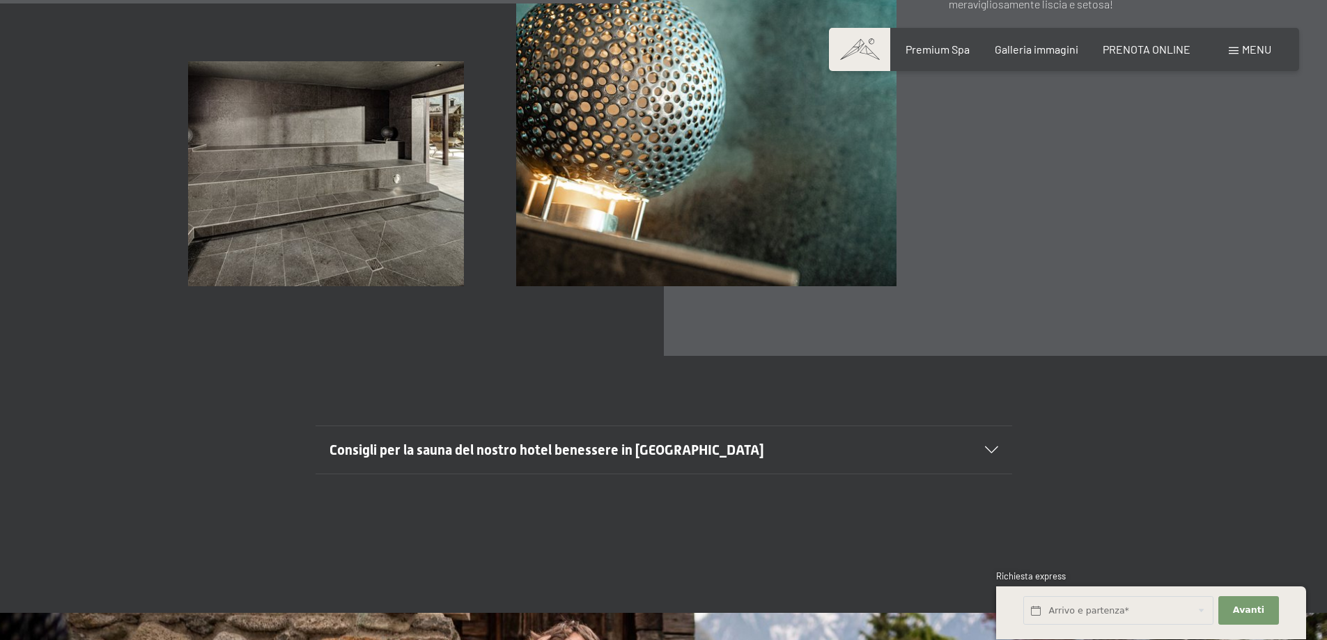
scroll to position [5153, 0]
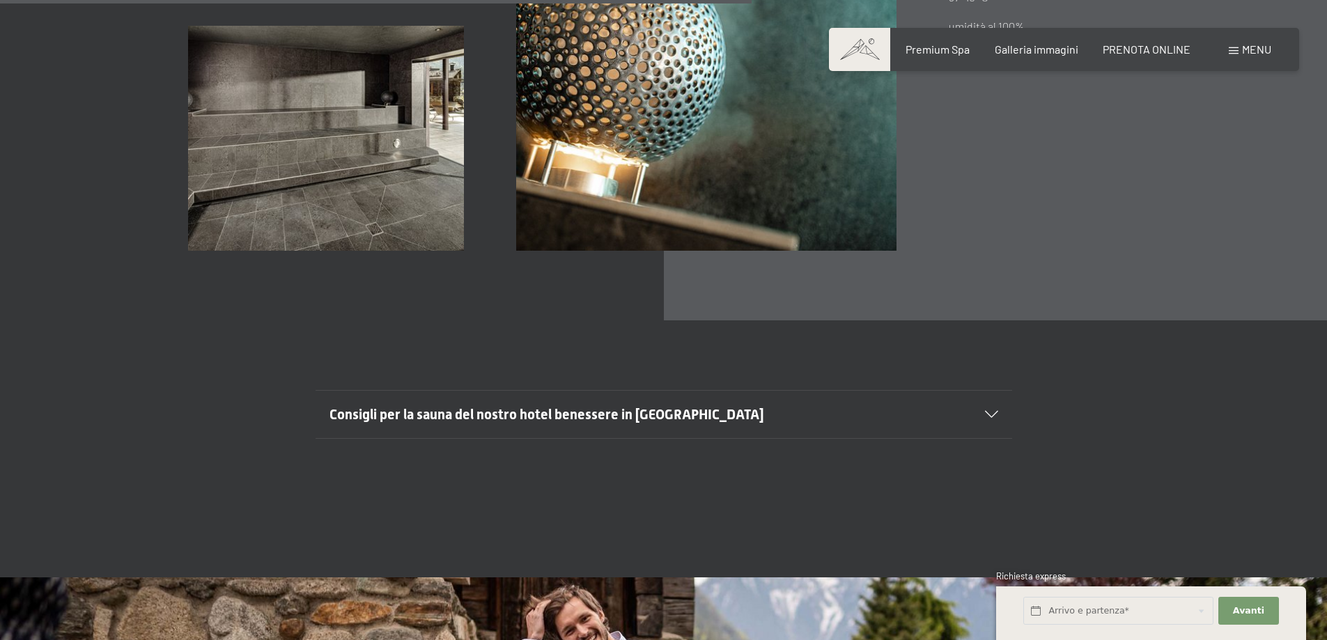
click at [982, 411] on div at bounding box center [982, 414] width 31 height 7
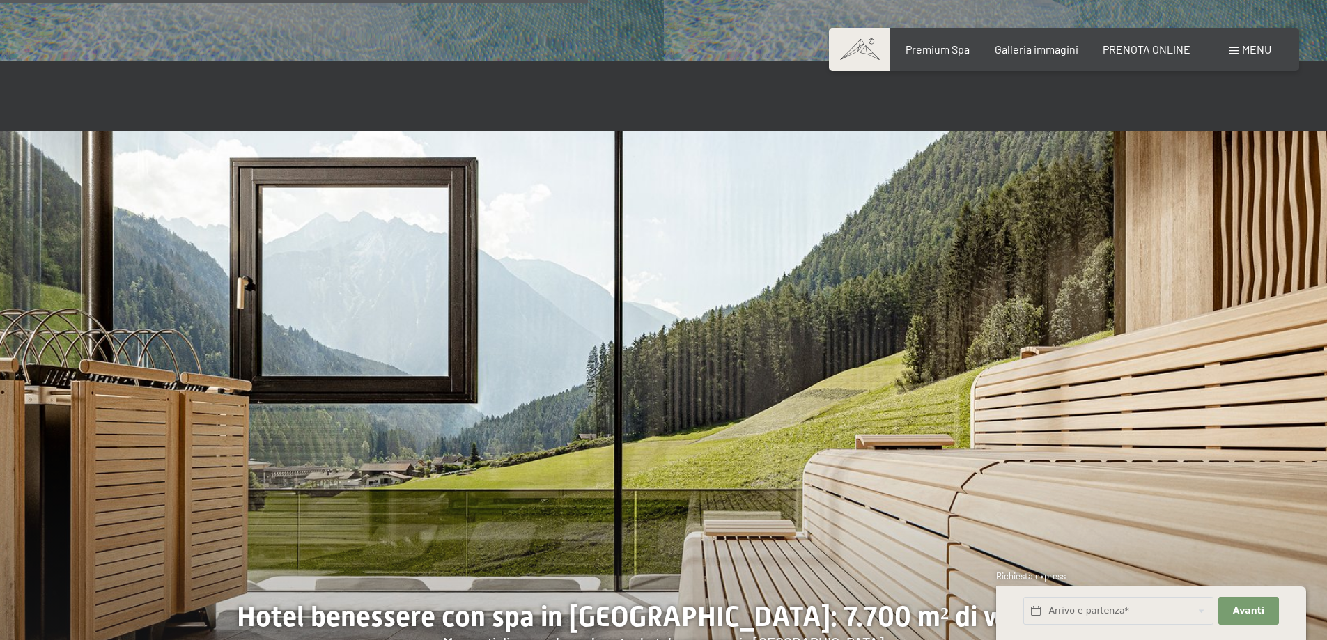
scroll to position [4016, 0]
